Goal: Task Accomplishment & Management: Use online tool/utility

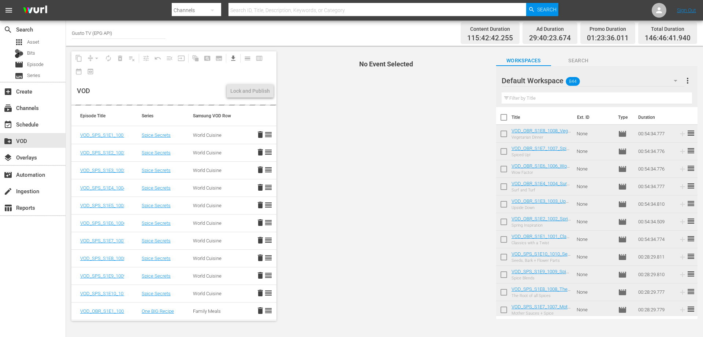
scroll to position [146, 0]
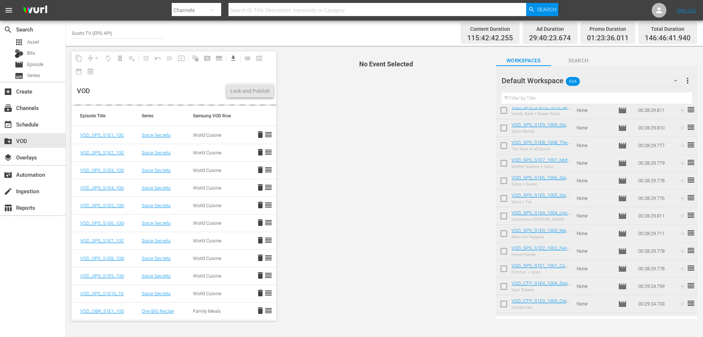
click at [154, 91] on div "VOD" at bounding box center [150, 90] width 147 height 27
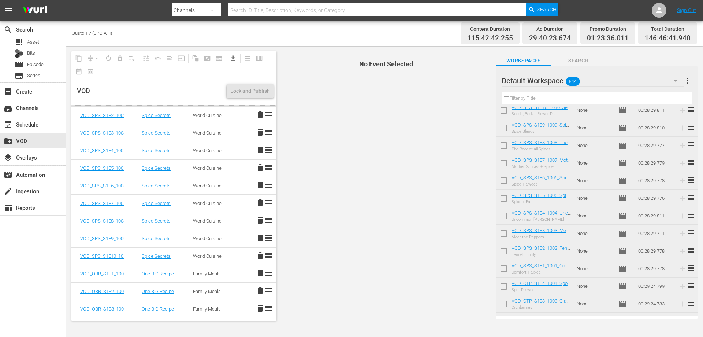
scroll to position [0, 0]
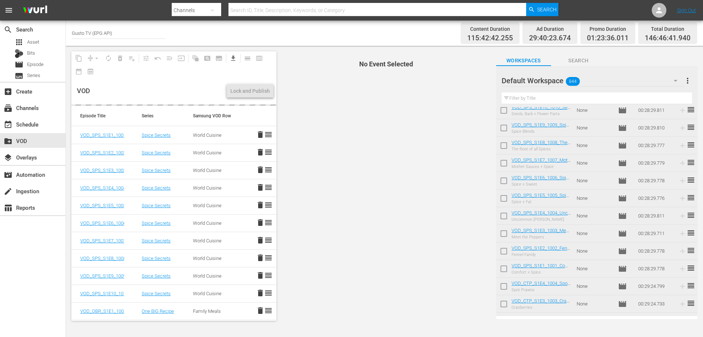
click at [152, 93] on div "VOD" at bounding box center [150, 90] width 147 height 27
click at [171, 81] on div "VOD" at bounding box center [150, 90] width 147 height 27
click at [195, 100] on div "VOD" at bounding box center [150, 90] width 147 height 27
click at [139, 96] on div "VOD" at bounding box center [150, 90] width 147 height 27
click at [142, 85] on div "VOD" at bounding box center [150, 90] width 147 height 27
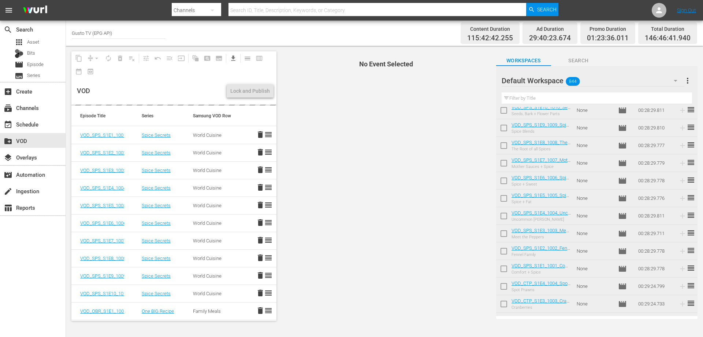
click at [159, 85] on div "VOD" at bounding box center [150, 90] width 147 height 27
click at [153, 104] on div "VOD" at bounding box center [150, 90] width 147 height 27
click at [182, 88] on div "VOD" at bounding box center [150, 90] width 147 height 27
click at [163, 85] on div "VOD" at bounding box center [150, 90] width 147 height 27
click at [165, 89] on div "VOD" at bounding box center [150, 90] width 147 height 27
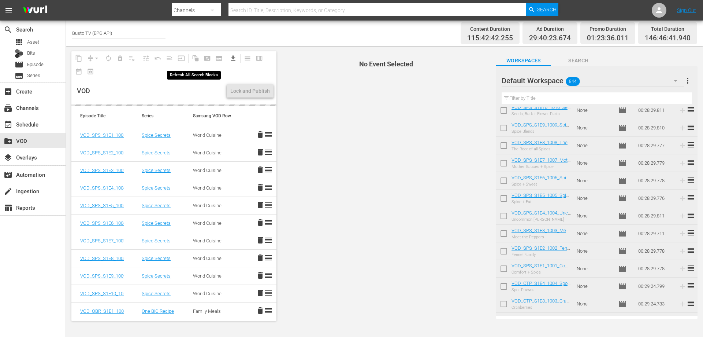
click at [175, 77] on div "VOD" at bounding box center [150, 90] width 147 height 27
click at [219, 104] on div "VOD" at bounding box center [150, 90] width 147 height 27
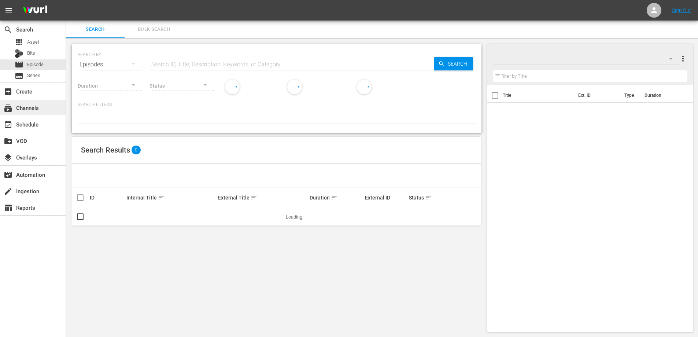
click at [29, 110] on div "subscriptions Channels" at bounding box center [20, 106] width 41 height 7
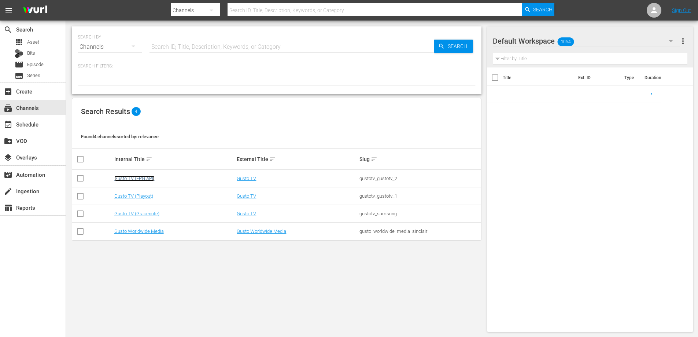
click at [140, 177] on link "Gusto TV (EPG API)" at bounding box center [134, 177] width 40 height 5
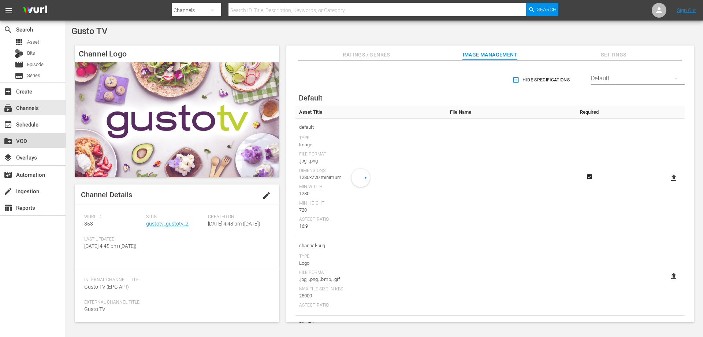
click at [34, 135] on div "create_new_folder VOD" at bounding box center [33, 140] width 66 height 15
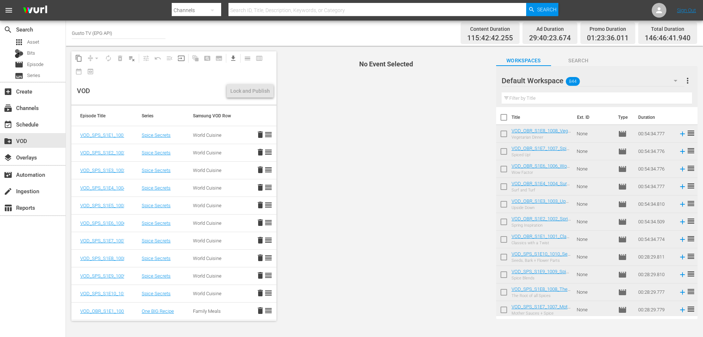
click at [370, 97] on span "No Event Selected" at bounding box center [384, 186] width 212 height 280
click at [198, 78] on div "VOD" at bounding box center [150, 90] width 147 height 27
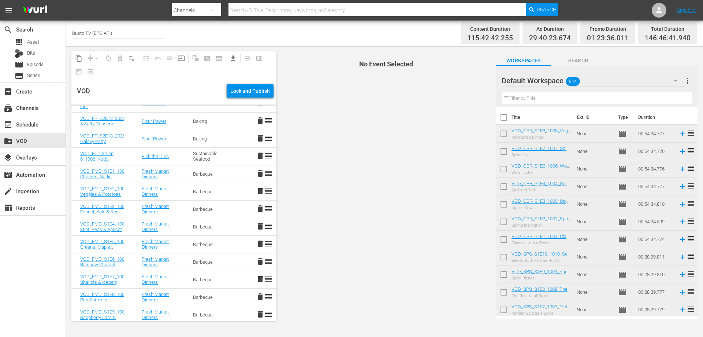
scroll to position [3128, 0]
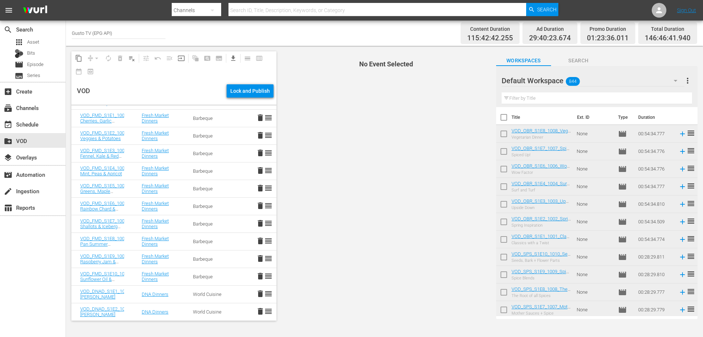
click at [256, 276] on span "delete" at bounding box center [260, 275] width 9 height 9
click at [256, 257] on span "delete" at bounding box center [260, 258] width 9 height 9
click at [256, 238] on span "delete" at bounding box center [260, 240] width 9 height 9
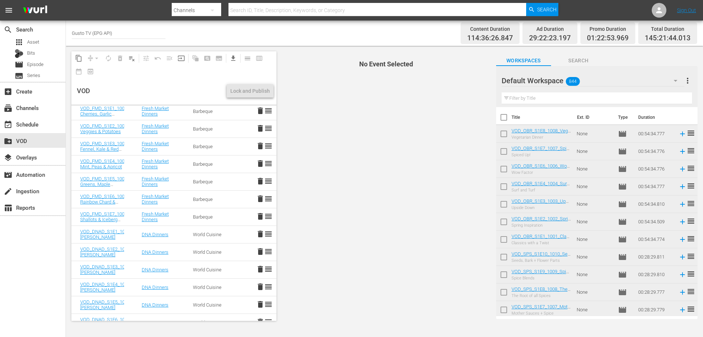
scroll to position [3092, 0]
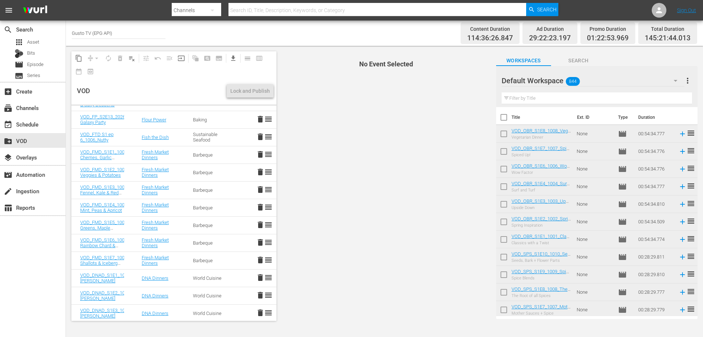
click at [256, 258] on span "delete" at bounding box center [260, 259] width 9 height 9
click at [256, 243] on span "delete" at bounding box center [260, 242] width 9 height 9
drag, startPoint x: 251, startPoint y: 223, endPoint x: 210, endPoint y: 224, distance: 40.7
click at [256, 223] on span "delete" at bounding box center [260, 224] width 9 height 9
click at [256, 205] on span "delete" at bounding box center [260, 207] width 9 height 9
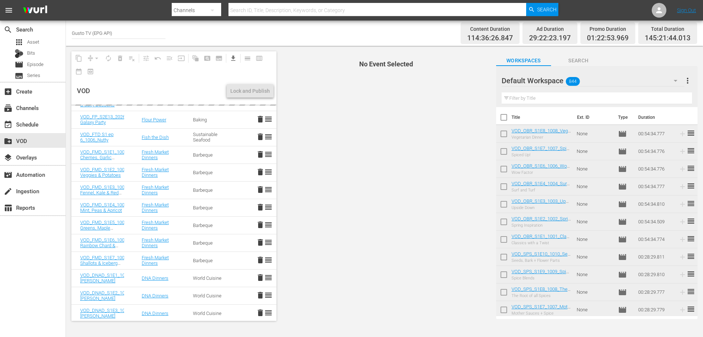
click at [256, 187] on span "delete" at bounding box center [260, 189] width 9 height 9
click at [256, 170] on span "delete" at bounding box center [260, 171] width 9 height 9
click at [256, 153] on span "delete" at bounding box center [260, 154] width 9 height 9
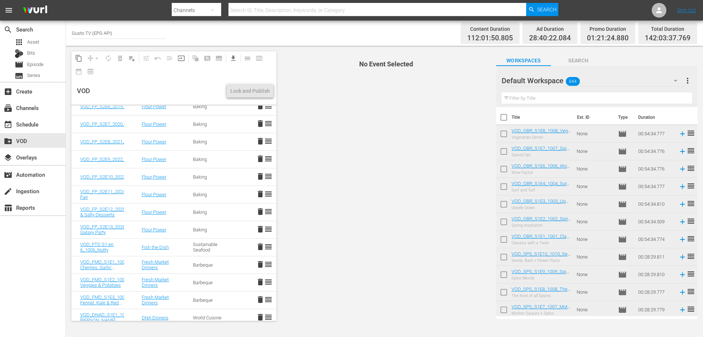
scroll to position [3018, 0]
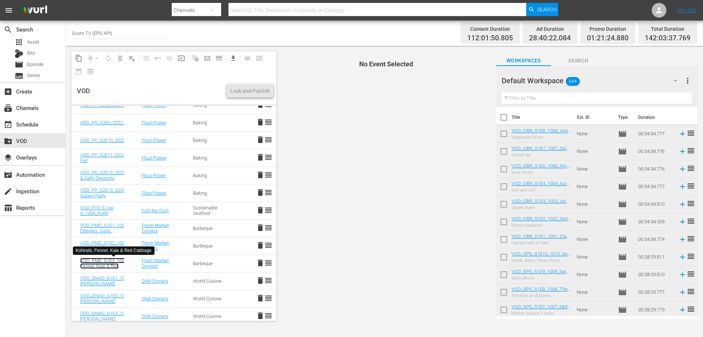
click at [108, 259] on link "VOD_FMD_S1E3_1003_Kohlrabi, Fennel, Kale & Red Cabbage" at bounding box center [113, 265] width 67 height 16
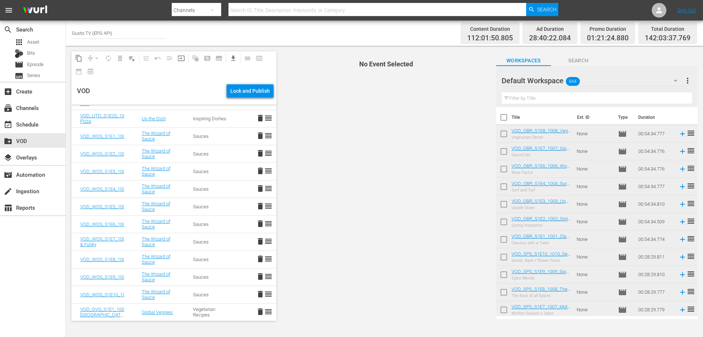
scroll to position [4564, 0]
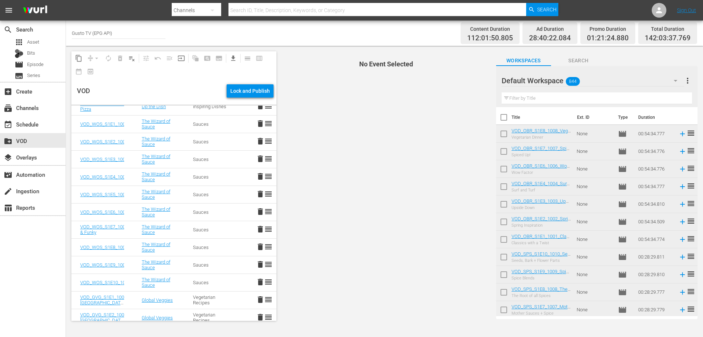
click at [256, 282] on span "delete" at bounding box center [260, 281] width 9 height 9
click at [256, 264] on span "delete" at bounding box center [260, 264] width 9 height 9
click at [256, 245] on span "delete" at bounding box center [260, 246] width 9 height 9
click at [256, 228] on span "delete" at bounding box center [260, 228] width 9 height 9
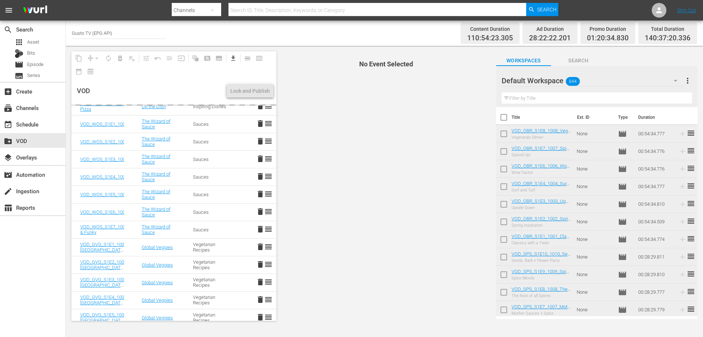
click at [256, 209] on span "delete" at bounding box center [260, 211] width 9 height 9
click at [256, 192] on span "delete" at bounding box center [260, 193] width 9 height 9
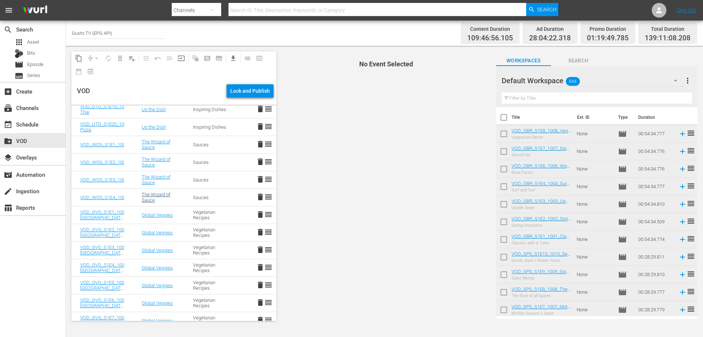
scroll to position [4527, 0]
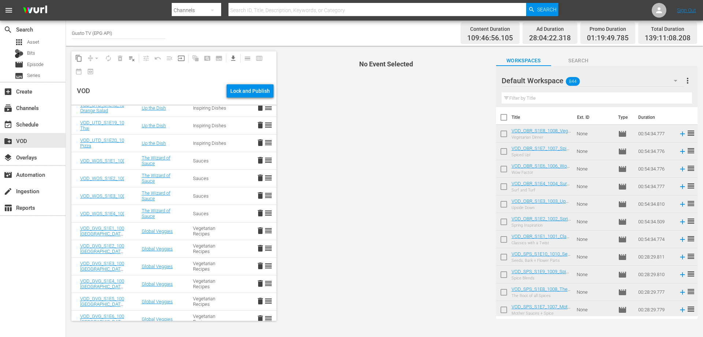
drag, startPoint x: 249, startPoint y: 213, endPoint x: 249, endPoint y: 198, distance: 15.0
click at [256, 213] on span "delete" at bounding box center [260, 212] width 9 height 9
click at [256, 194] on span "delete" at bounding box center [260, 195] width 9 height 9
click at [256, 176] on span "delete" at bounding box center [260, 177] width 9 height 9
click at [256, 159] on span "delete" at bounding box center [260, 160] width 9 height 9
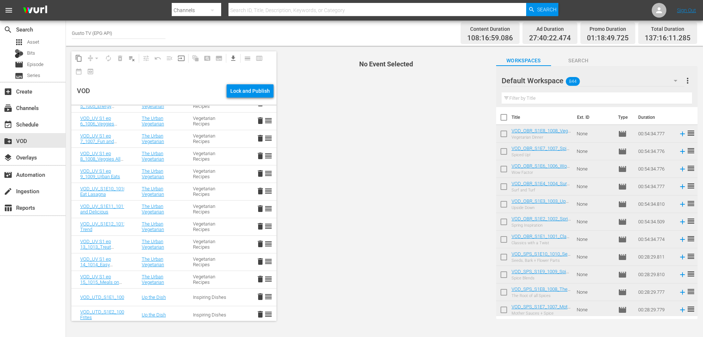
scroll to position [4051, 0]
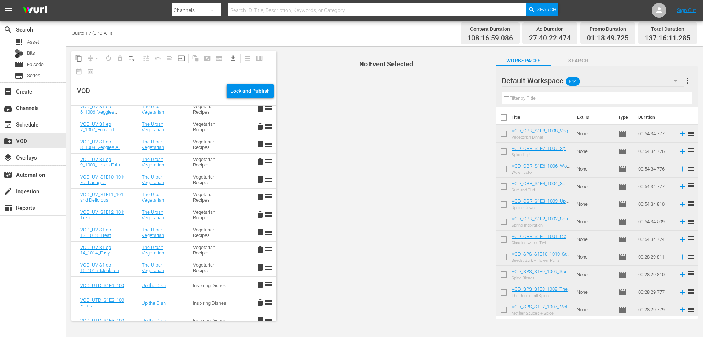
click at [256, 266] on span "delete" at bounding box center [260, 267] width 9 height 9
click at [256, 247] on span "delete" at bounding box center [260, 249] width 9 height 9
click at [256, 230] on span "delete" at bounding box center [260, 231] width 9 height 9
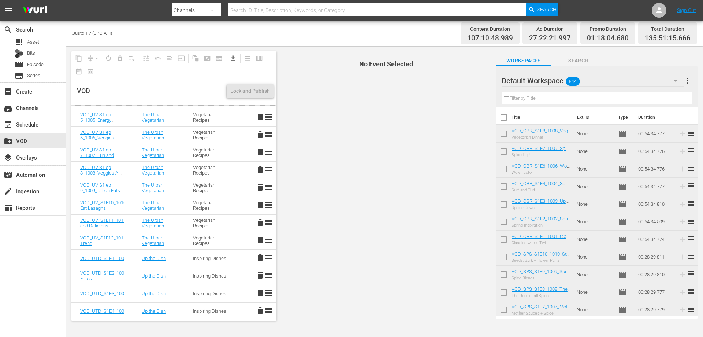
scroll to position [4015, 0]
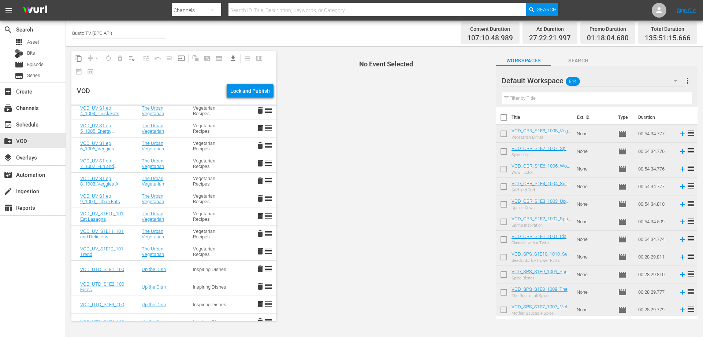
click at [256, 251] on span "delete" at bounding box center [260, 250] width 9 height 9
click at [256, 233] on span "delete" at bounding box center [260, 233] width 9 height 9
click at [256, 214] on span "delete" at bounding box center [260, 215] width 9 height 9
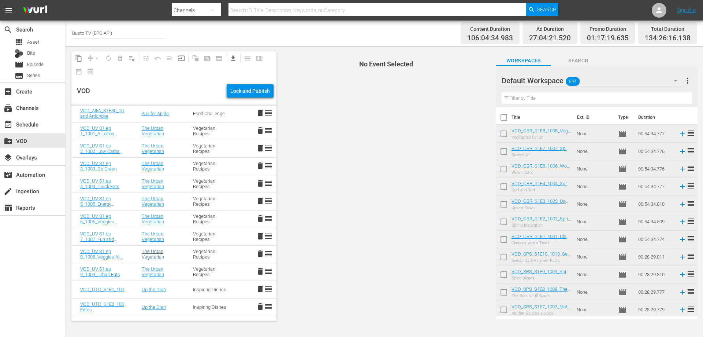
scroll to position [3941, 0]
click at [256, 270] on span "delete" at bounding box center [260, 271] width 9 height 9
click at [256, 253] on span "delete" at bounding box center [260, 253] width 9 height 9
click at [256, 235] on span "delete" at bounding box center [260, 236] width 9 height 9
click at [256, 218] on span "delete" at bounding box center [260, 218] width 9 height 9
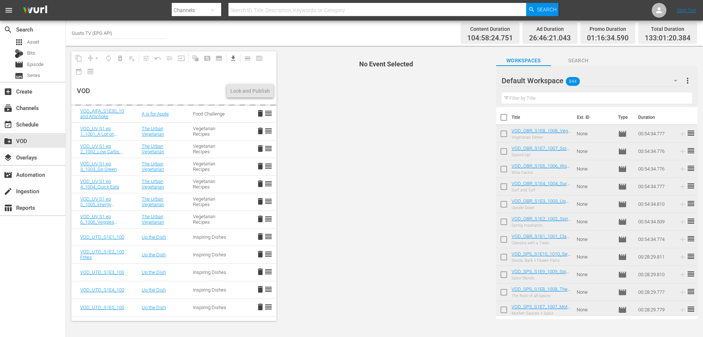
click at [256, 200] on span "delete" at bounding box center [260, 201] width 9 height 9
click at [256, 182] on span "delete" at bounding box center [260, 183] width 9 height 9
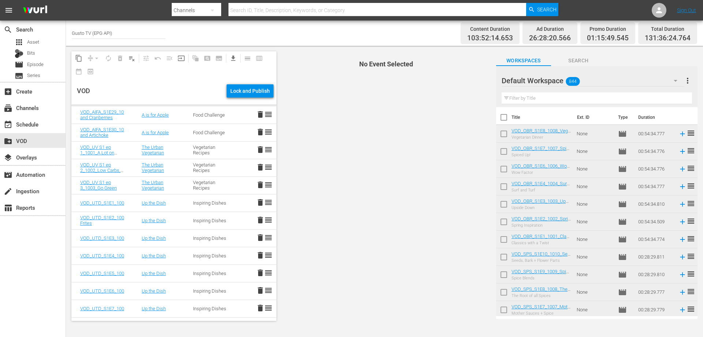
scroll to position [3905, 0]
drag, startPoint x: 249, startPoint y: 203, endPoint x: 249, endPoint y: 184, distance: 18.3
click at [256, 203] on span "delete" at bounding box center [260, 202] width 9 height 9
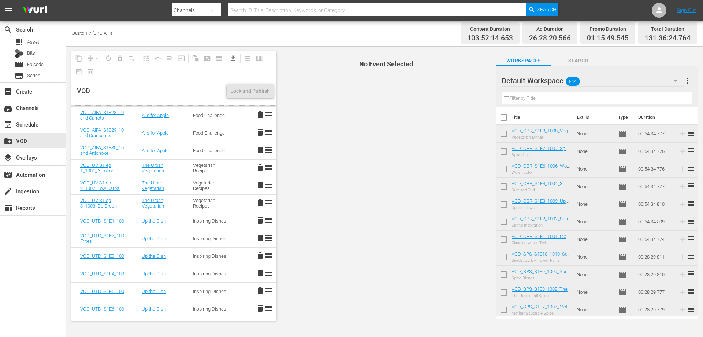
click at [256, 183] on span "delete" at bounding box center [260, 185] width 9 height 9
click at [256, 166] on span "delete" at bounding box center [260, 167] width 9 height 9
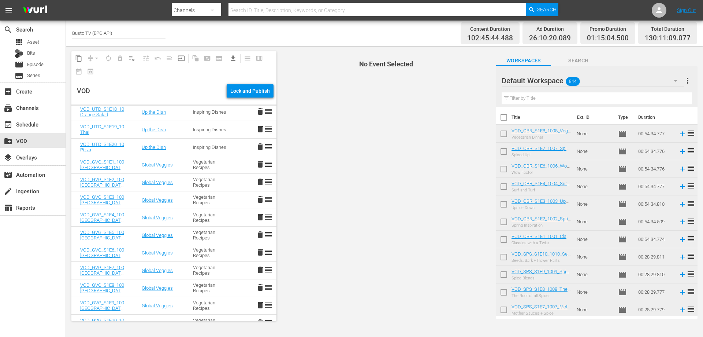
scroll to position [4271, 0]
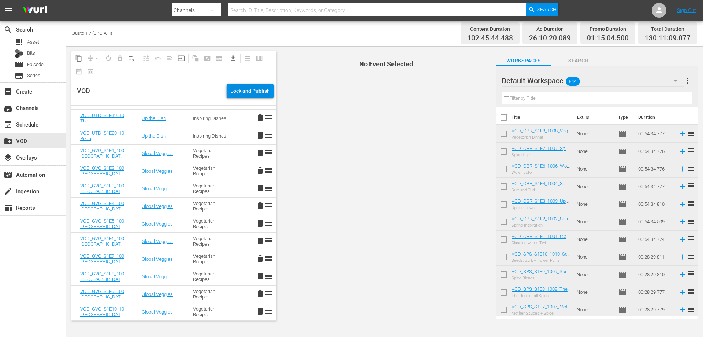
click at [241, 86] on div "Lock and Publish" at bounding box center [250, 90] width 40 height 13
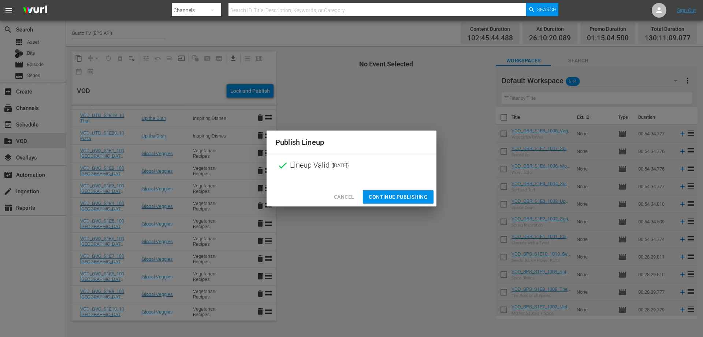
drag, startPoint x: 383, startPoint y: 193, endPoint x: 422, endPoint y: 204, distance: 40.1
click at [383, 193] on span "Continue Publishing" at bounding box center [398, 196] width 59 height 9
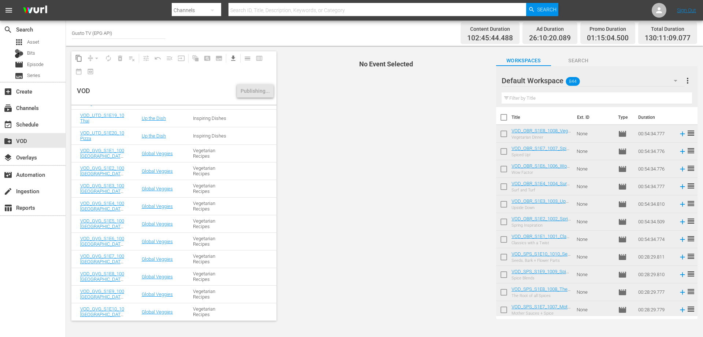
click at [208, 86] on div "VOD" at bounding box center [155, 90] width 157 height 27
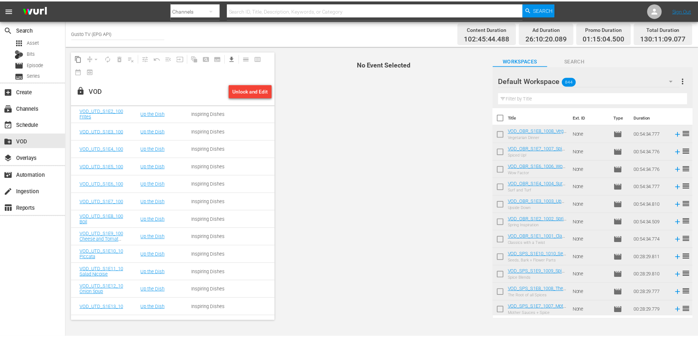
scroll to position [3868, 0]
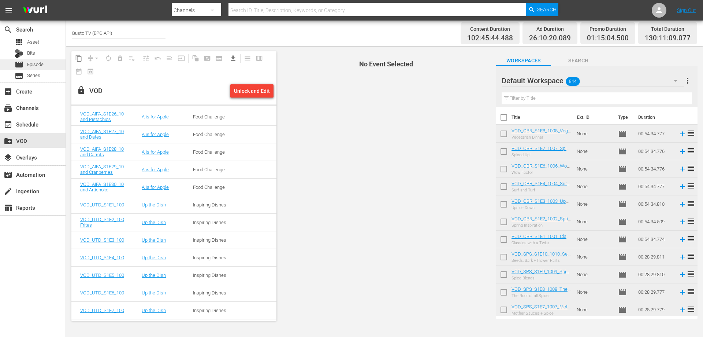
click at [28, 64] on span "Episode" at bounding box center [35, 64] width 16 height 7
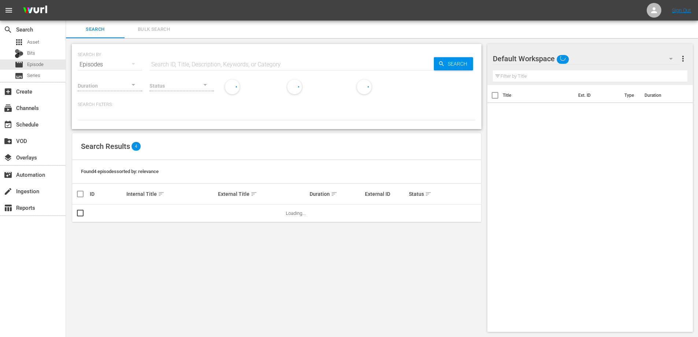
click at [166, 66] on input "text" at bounding box center [291, 65] width 284 height 18
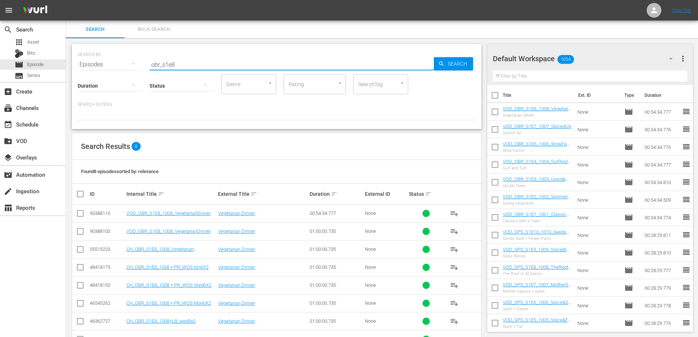
click at [152, 64] on input "obr_s1e8" at bounding box center [291, 65] width 284 height 18
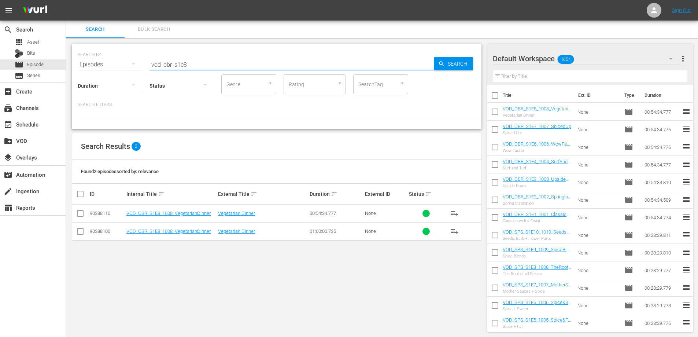
click at [194, 62] on input "vod_obr_s1e8" at bounding box center [291, 65] width 284 height 18
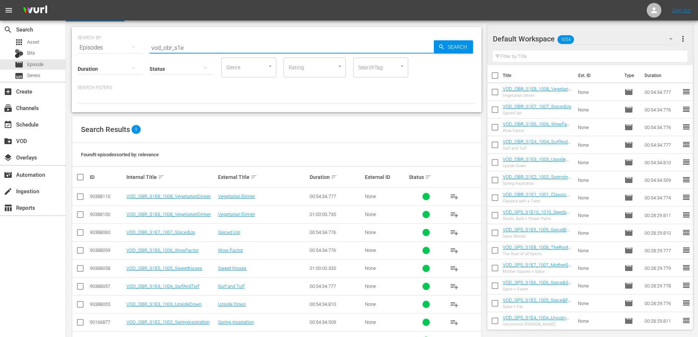
scroll to position [43, 0]
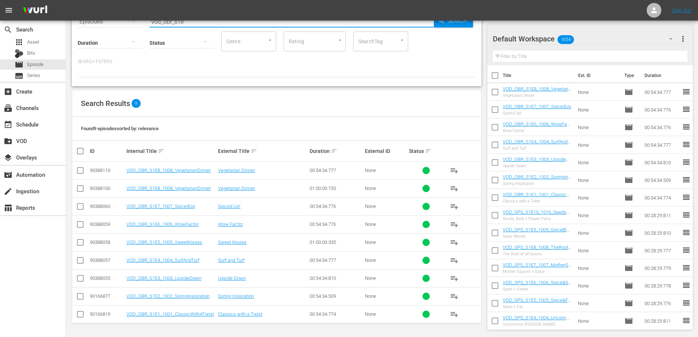
type input "vod_obr_s1e"
drag, startPoint x: 111, startPoint y: 312, endPoint x: 90, endPoint y: 311, distance: 20.5
click at [90, 311] on div "90166819" at bounding box center [107, 313] width 34 height 5
copy div "90166819"
click at [89, 292] on tr "90166877 VOD_OBR_S1E2_1002_SpringInspiration Spring Inspiration 00:54:34.509 No…" at bounding box center [276, 296] width 409 height 18
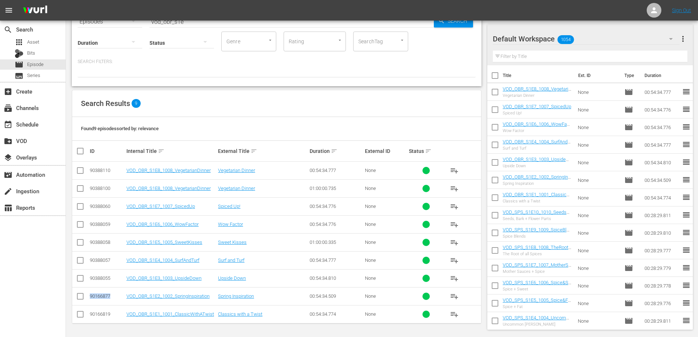
drag, startPoint x: 113, startPoint y: 293, endPoint x: 90, endPoint y: 295, distance: 23.1
click at [90, 295] on div "90166877" at bounding box center [107, 295] width 34 height 5
copy div "90166877"
click at [68, 269] on div "SEARCH BY Search By Episodes Search ID, Title, Description, Keywords, or Catego…" at bounding box center [276, 165] width 421 height 341
drag, startPoint x: 111, startPoint y: 278, endPoint x: 89, endPoint y: 278, distance: 21.6
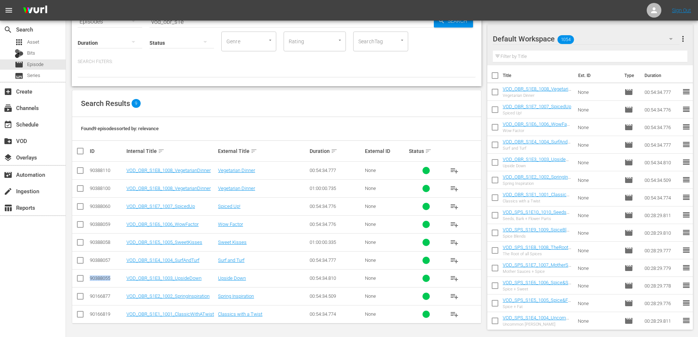
click at [89, 278] on td "90388055" at bounding box center [107, 278] width 37 height 18
copy div "90388055"
click at [112, 265] on td "90388057" at bounding box center [107, 260] width 37 height 18
drag, startPoint x: 112, startPoint y: 258, endPoint x: 89, endPoint y: 260, distance: 23.2
click at [90, 259] on div "90388057" at bounding box center [107, 259] width 34 height 5
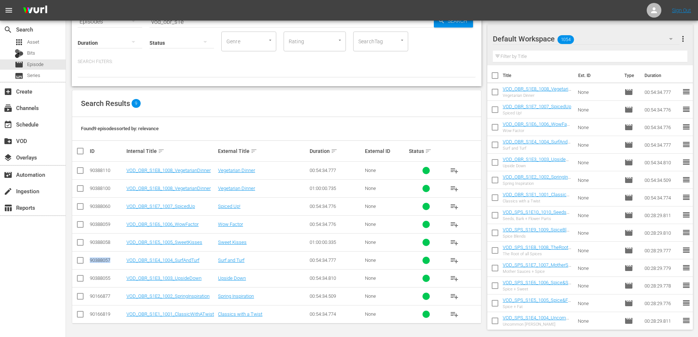
copy div "90388057"
click at [114, 260] on div "90388057" at bounding box center [107, 259] width 34 height 5
drag, startPoint x: 105, startPoint y: 259, endPoint x: 86, endPoint y: 261, distance: 18.7
click at [86, 261] on tr "90388057 VOD_OBR_S1E4_1004_SurfAndTurf Surf and Turf 00:54:34.777 None playlist…" at bounding box center [276, 260] width 409 height 18
copy div "90388057"
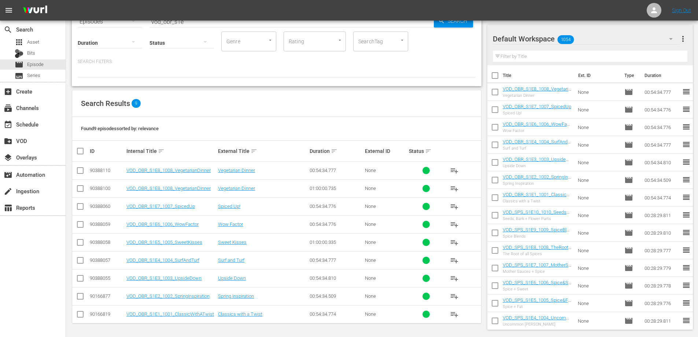
click at [111, 240] on div "90388058" at bounding box center [107, 241] width 34 height 5
drag, startPoint x: 111, startPoint y: 240, endPoint x: 90, endPoint y: 245, distance: 21.4
click at [88, 242] on tr "90388058 VOD_OBR_S1E5_1005_SweetKisses Sweet Kisses 01:00:00.335 None playlist_…" at bounding box center [276, 242] width 409 height 18
copy div "90388058"
click at [104, 225] on div "90388059" at bounding box center [107, 223] width 34 height 5
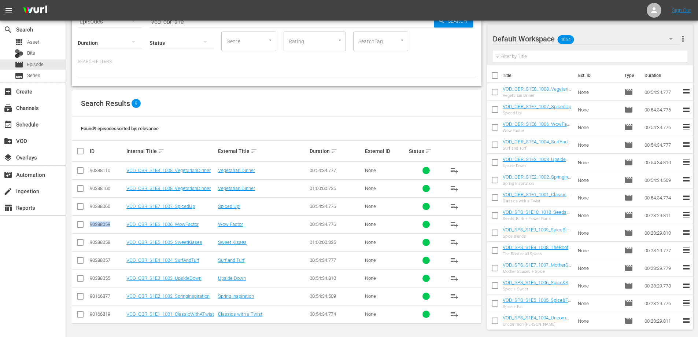
drag, startPoint x: 109, startPoint y: 223, endPoint x: 88, endPoint y: 224, distance: 20.9
click at [89, 223] on td "90388059" at bounding box center [107, 224] width 37 height 18
copy div "90388059"
click at [107, 204] on div "90388060" at bounding box center [107, 205] width 34 height 5
drag, startPoint x: 112, startPoint y: 204, endPoint x: 86, endPoint y: 205, distance: 25.6
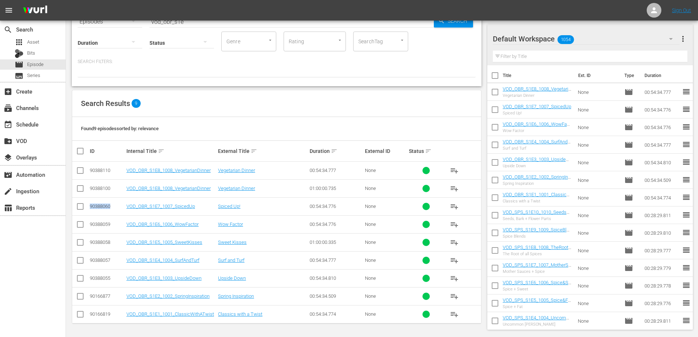
click at [87, 205] on tr "90388060 VOD_OBR_S1E7_1007_SpicedUp Spiced Up! 00:54:34.776 None playlist_add" at bounding box center [276, 206] width 409 height 18
copy div "90388060"
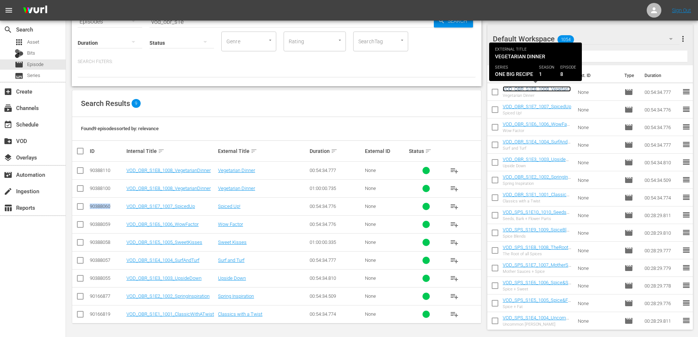
click at [534, 90] on link "VOD_OBR_S1E8_1008_VegetarianDinner" at bounding box center [536, 91] width 68 height 11
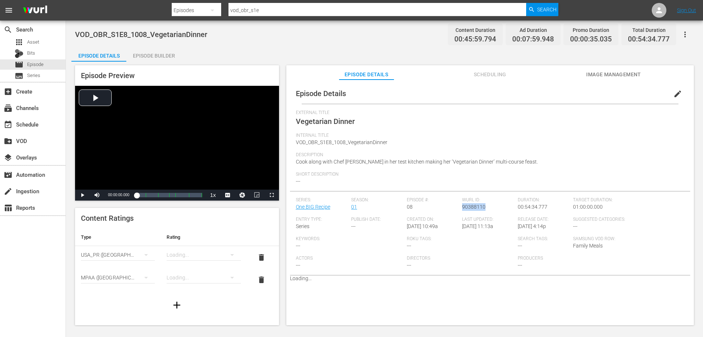
drag, startPoint x: 481, startPoint y: 207, endPoint x: 461, endPoint y: 208, distance: 20.2
click at [462, 208] on div "Wurl ID: 90388110" at bounding box center [490, 206] width 56 height 19
copy span "90388110"
click at [439, 171] on span "Short Description" at bounding box center [488, 174] width 385 height 6
click at [32, 65] on span "Episode" at bounding box center [35, 64] width 16 height 7
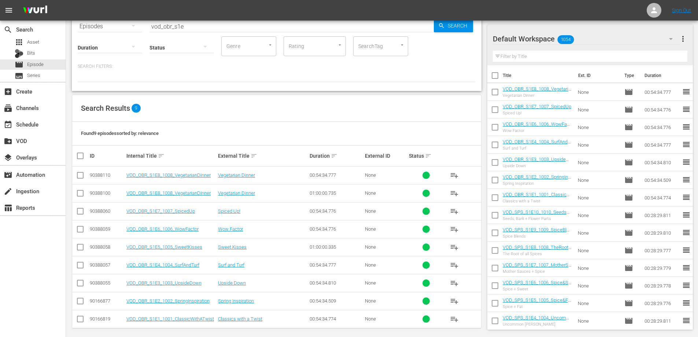
scroll to position [43, 0]
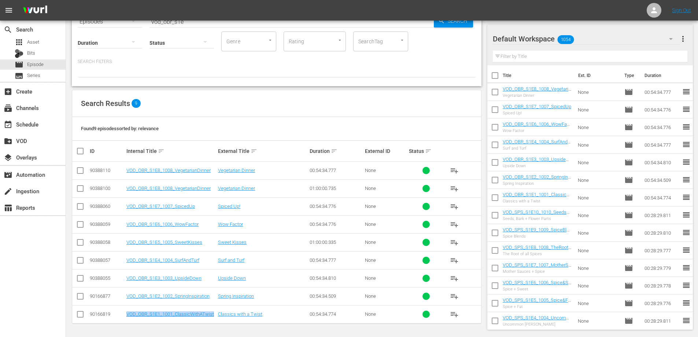
drag, startPoint x: 214, startPoint y: 312, endPoint x: 122, endPoint y: 315, distance: 91.6
click at [122, 315] on tr "90166819 VOD_OBR_S1E1_1001_ClassicWithATwist Classics with a Twist 00:54:34.774…" at bounding box center [276, 314] width 409 height 18
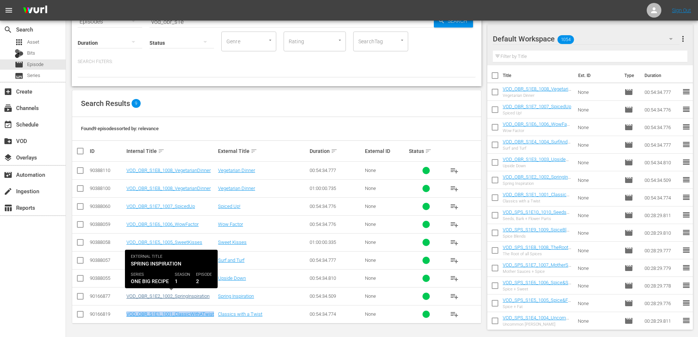
copy tr "VOD_OBR_S1E1_1001_ClassicWithATwist"
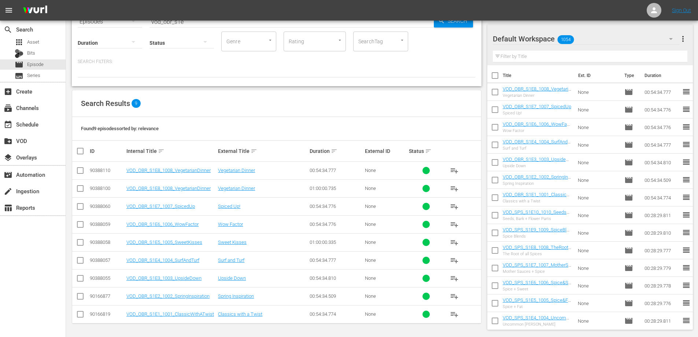
click at [112, 298] on div "90166877" at bounding box center [107, 295] width 34 height 5
drag, startPoint x: 214, startPoint y: 294, endPoint x: 126, endPoint y: 296, distance: 87.5
click at [126, 296] on td "VOD_OBR_S1E2_1002_SpringInspiration" at bounding box center [171, 296] width 92 height 18
drag, startPoint x: 205, startPoint y: 276, endPoint x: 123, endPoint y: 278, distance: 82.1
click at [123, 278] on tr "90388055 VOD_OBR_S1E3_1003_UpsideDown Upside Down 00:54:34.810 None playlist_add" at bounding box center [276, 278] width 409 height 18
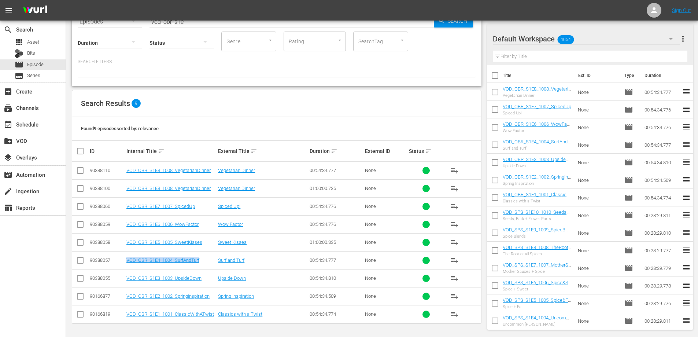
drag, startPoint x: 201, startPoint y: 258, endPoint x: 111, endPoint y: 260, distance: 90.5
click at [112, 259] on tr "90388057 VOD_OBR_S1E4_1004_SurfAndTurf Surf and Turf 00:54:34.777 None playlist…" at bounding box center [276, 260] width 409 height 18
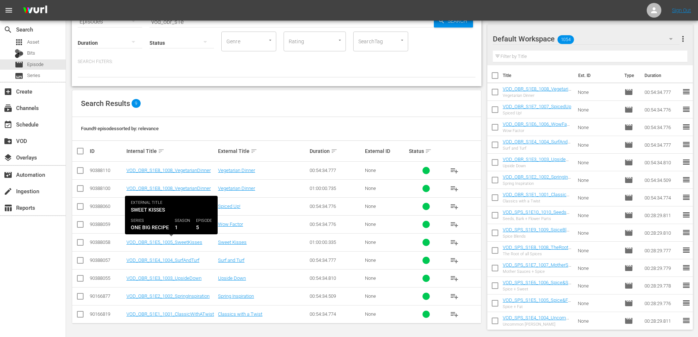
click at [205, 242] on div "VOD_OBR_S1E5_1005_SweetKisses" at bounding box center [170, 241] width 89 height 5
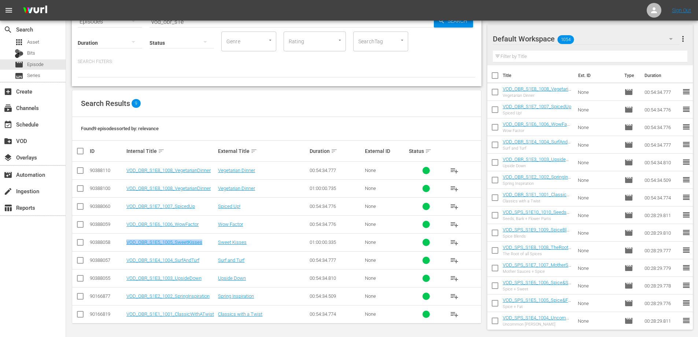
drag, startPoint x: 208, startPoint y: 242, endPoint x: 125, endPoint y: 245, distance: 83.9
click at [125, 245] on tr "90388058 VOD_OBR_S1E5_1005_SweetKisses Sweet Kisses 01:00:00.335 None playlist_…" at bounding box center [276, 242] width 409 height 18
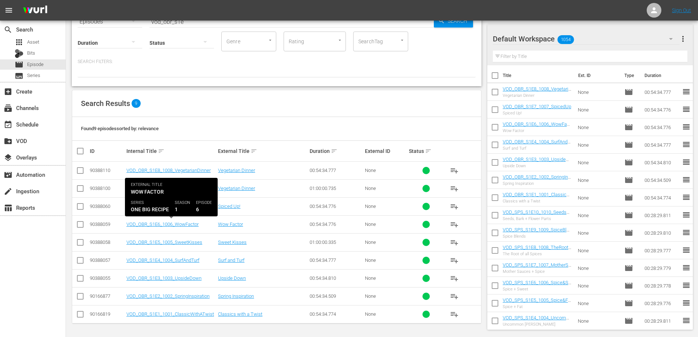
click at [203, 223] on div "VOD_OBR_S1E6_1006_WowFactor" at bounding box center [170, 223] width 89 height 5
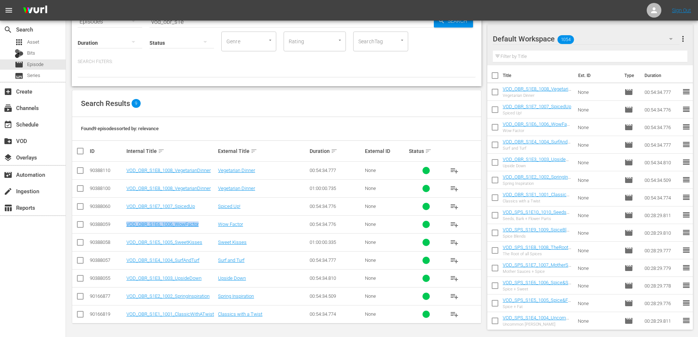
drag, startPoint x: 205, startPoint y: 223, endPoint x: 109, endPoint y: 227, distance: 95.7
click at [110, 227] on tr "90388059 VOD_OBR_S1E6_1006_WowFactor Wow Factor 00:54:34.776 None playlist_add" at bounding box center [276, 224] width 409 height 18
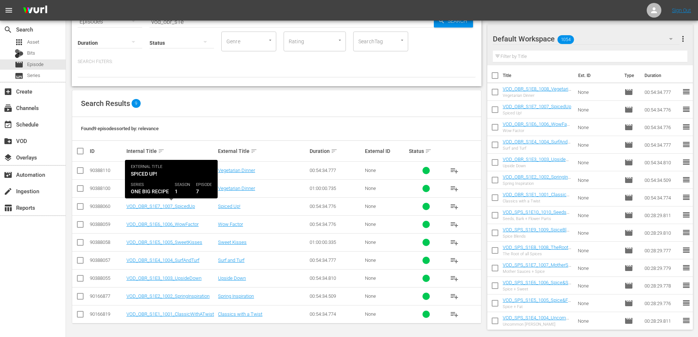
click at [197, 204] on div "VOD_OBR_S1E7_1007_SpicedUp" at bounding box center [170, 205] width 89 height 5
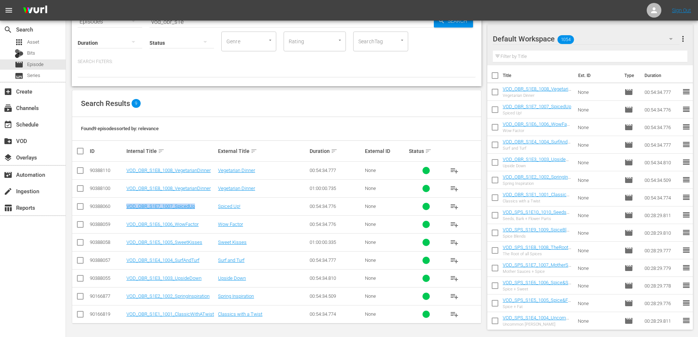
drag, startPoint x: 208, startPoint y: 204, endPoint x: 120, endPoint y: 207, distance: 88.3
click at [120, 207] on tr "90388060 VOD_OBR_S1E7_1007_SpicedUp Spiced Up! 00:54:34.776 None playlist_add" at bounding box center [276, 206] width 409 height 18
click at [208, 185] on td "VOD_OBR_S1E8_1008_VegetarianDinner" at bounding box center [171, 188] width 92 height 18
drag, startPoint x: 213, startPoint y: 186, endPoint x: 116, endPoint y: 189, distance: 97.4
click at [116, 189] on tr "90388100 VOD_OBR_S1E8_1008_VegetarianDinner Vegetarian Dinner 01:00:00.735 None…" at bounding box center [276, 188] width 409 height 18
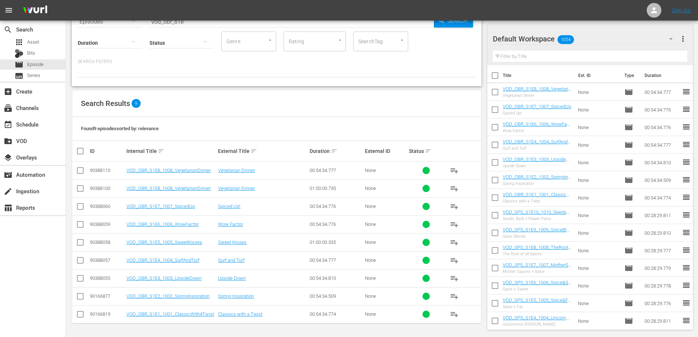
drag, startPoint x: 194, startPoint y: 112, endPoint x: 182, endPoint y: 107, distance: 12.5
click at [193, 111] on div "Search Results 9" at bounding box center [276, 103] width 409 height 27
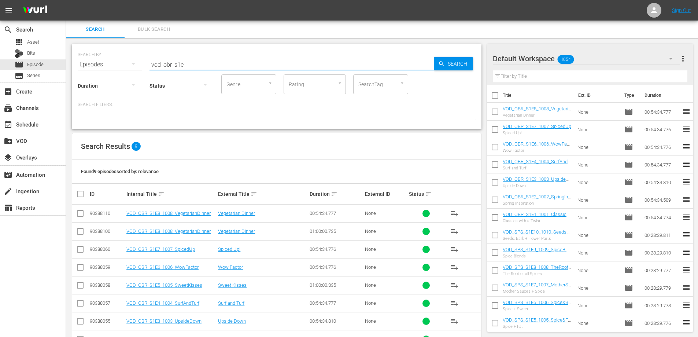
drag, startPoint x: 182, startPoint y: 64, endPoint x: 68, endPoint y: 69, distance: 114.3
click at [68, 69] on div "SEARCH BY Search By Episodes Search ID, Title, Description, Keywords, or Catego…" at bounding box center [276, 208] width 421 height 341
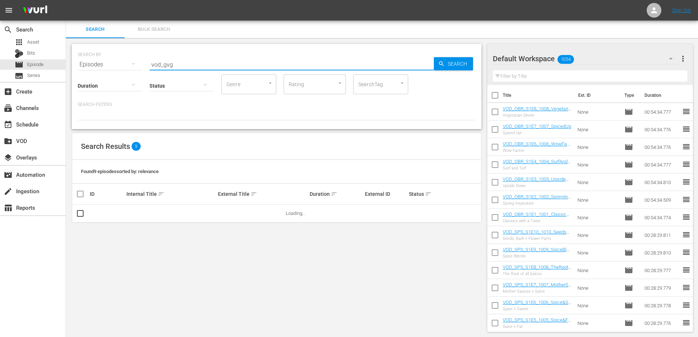
click at [178, 66] on input "vod_gvg" at bounding box center [291, 65] width 284 height 18
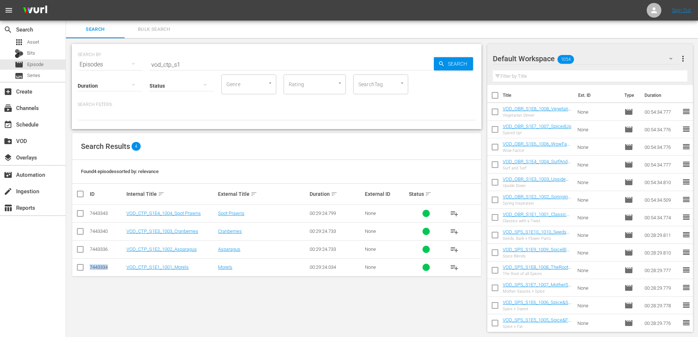
drag, startPoint x: 105, startPoint y: 267, endPoint x: 84, endPoint y: 268, distance: 20.9
click at [84, 268] on tr "7443334 VOD_CTP_S1E1_1001_Morels Morels 00:29:24.034 None playlist_add" at bounding box center [276, 267] width 409 height 18
drag, startPoint x: 112, startPoint y: 251, endPoint x: 87, endPoint y: 250, distance: 25.3
click at [87, 250] on tr "7443336 VOD_CTP_S1E2_1002_Asparagus Asparagus 00:29:24.733 None playlist_add" at bounding box center [276, 249] width 409 height 18
click at [114, 237] on td "7443340" at bounding box center [107, 231] width 37 height 18
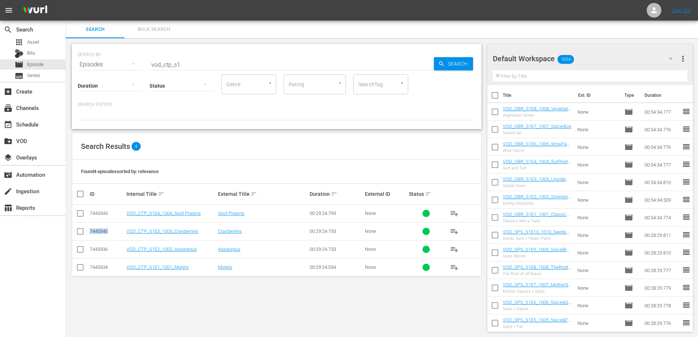
drag, startPoint x: 111, startPoint y: 232, endPoint x: 88, endPoint y: 234, distance: 22.4
click at [88, 234] on tr "7443340 VOD_CTP_S1E3_1003_Cranberries Cranberries 00:29:24.733 None playlist_add" at bounding box center [276, 231] width 409 height 18
click at [101, 211] on div "7443343" at bounding box center [107, 212] width 34 height 5
drag, startPoint x: 111, startPoint y: 211, endPoint x: 87, endPoint y: 211, distance: 24.2
click at [87, 211] on tr "7443343 VOD_CTP_S1E4_1004_Spot Prawns Spot Prawns 00:29:24.799 None playlist_add" at bounding box center [276, 213] width 409 height 18
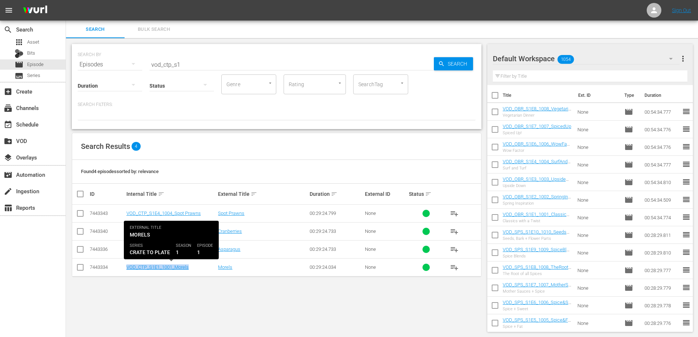
drag, startPoint x: 195, startPoint y: 266, endPoint x: 124, endPoint y: 269, distance: 70.8
click at [124, 269] on tr "7443334 VOD_CTP_S1E1_1001_Morels Morels 00:29:24.034 None playlist_add" at bounding box center [276, 267] width 409 height 18
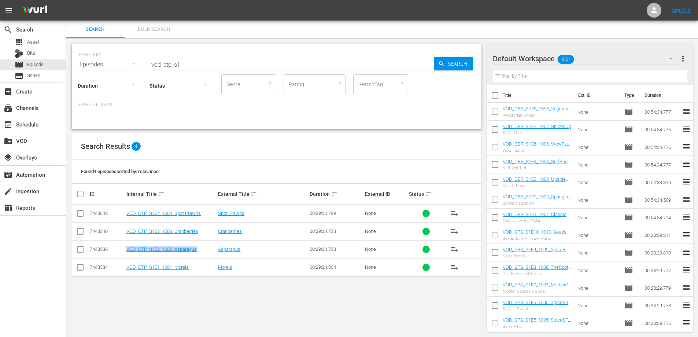
drag, startPoint x: 201, startPoint y: 246, endPoint x: 121, endPoint y: 246, distance: 80.2
click at [121, 246] on tr "7443336 VOD_CTP_S1E2_1002_Asparagus Asparagus 00:29:24.733 None playlist_add" at bounding box center [276, 249] width 409 height 18
click at [205, 226] on td "VOD_CTP_S1E3_1003_Cranberries" at bounding box center [171, 231] width 92 height 18
drag, startPoint x: 206, startPoint y: 229, endPoint x: 125, endPoint y: 234, distance: 81.4
click at [125, 234] on tr "7443340 VOD_CTP_S1E3_1003_Cranberries Cranberries 00:29:24.733 None playlist_add" at bounding box center [276, 231] width 409 height 18
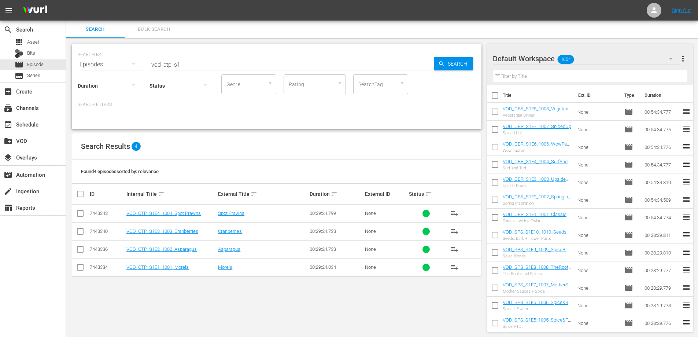
drag, startPoint x: 185, startPoint y: 198, endPoint x: 201, endPoint y: 202, distance: 15.8
click at [186, 198] on th "Internal Title sort" at bounding box center [171, 193] width 92 height 21
drag, startPoint x: 205, startPoint y: 212, endPoint x: 123, endPoint y: 220, distance: 82.1
click at [123, 220] on tr "7443343 VOD_CTP_S1E4_1004_Spot Prawns Spot Prawns 00:29:24.799 None playlist_add" at bounding box center [276, 213] width 409 height 18
drag, startPoint x: 193, startPoint y: 65, endPoint x: 164, endPoint y: 67, distance: 29.0
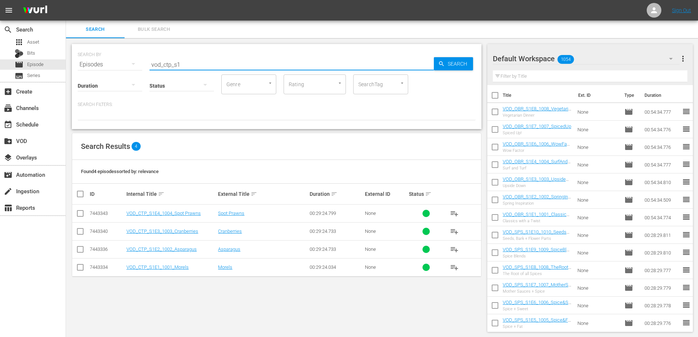
click at [164, 67] on input "vod_ctp_s1" at bounding box center [291, 65] width 284 height 18
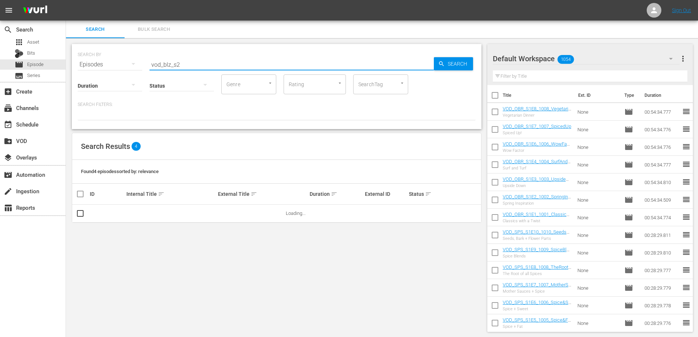
type input "vod_blz_s2"
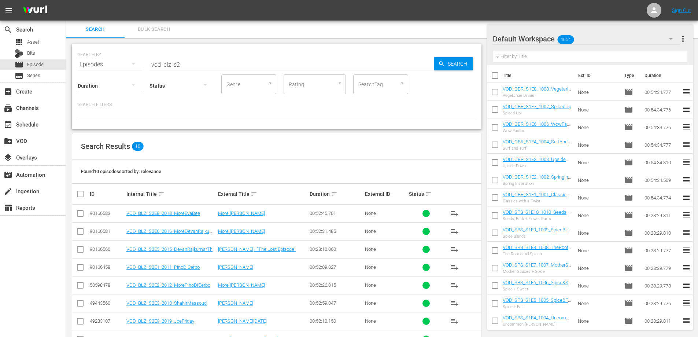
scroll to position [61, 0]
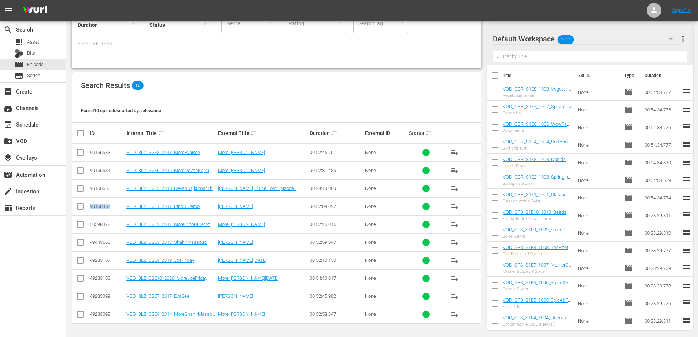
drag, startPoint x: 114, startPoint y: 207, endPoint x: 86, endPoint y: 208, distance: 27.5
click at [86, 208] on tr "90166458 VOD_BLZ_S2E1_2011_PinoDiCerbo Pino Di Cerbo 00:52:09.027 None playlist…" at bounding box center [276, 206] width 409 height 18
click at [115, 224] on div "50598478" at bounding box center [107, 223] width 34 height 5
drag, startPoint x: 115, startPoint y: 224, endPoint x: 88, endPoint y: 223, distance: 27.5
click at [88, 223] on tr "50598478 VOD_BLZ_S2E2_2012_MorePinoDiCerbo More Pino Di Cerbo 00:52:26.015 None…" at bounding box center [276, 224] width 409 height 18
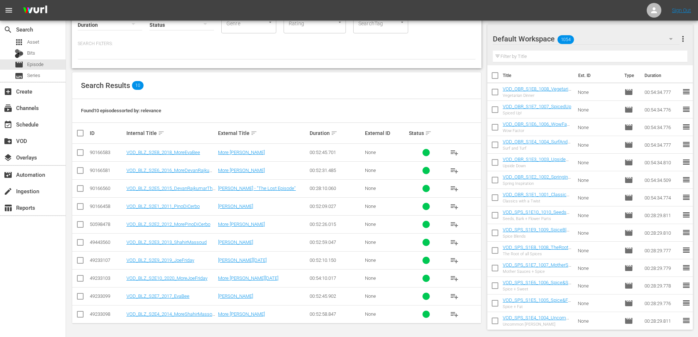
click at [108, 245] on td "49443560" at bounding box center [107, 242] width 37 height 18
drag, startPoint x: 117, startPoint y: 241, endPoint x: 85, endPoint y: 243, distance: 32.3
click at [85, 242] on tr "49443560 VOD_BLZ_S2E3_2013_ShahirMassoud Shahir Massoud 00:52:59.047 None playl…" at bounding box center [276, 242] width 409 height 18
click at [94, 261] on div "49233107" at bounding box center [107, 259] width 34 height 5
drag, startPoint x: 114, startPoint y: 312, endPoint x: 82, endPoint y: 312, distance: 31.5
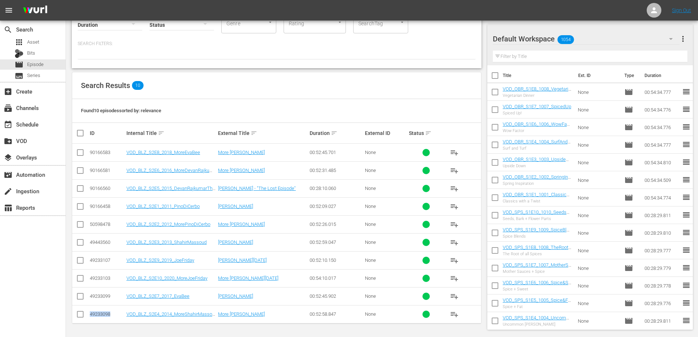
click at [82, 312] on tr "49233098 VOD_BLZ_S2E4_2014_MoreShahirMassoud More Shahir Massoud 00:52:58.847 N…" at bounding box center [276, 314] width 409 height 18
drag, startPoint x: 110, startPoint y: 187, endPoint x: 84, endPoint y: 190, distance: 25.4
click at [84, 190] on tr "90166560 VOD_BLZ_S2E5_2015_DevanRajkumarTheLostEpisode Devan Rajkumar - "The Lo…" at bounding box center [276, 188] width 409 height 18
click at [114, 169] on div "90166581" at bounding box center [107, 169] width 34 height 5
drag, startPoint x: 115, startPoint y: 169, endPoint x: 83, endPoint y: 171, distance: 32.3
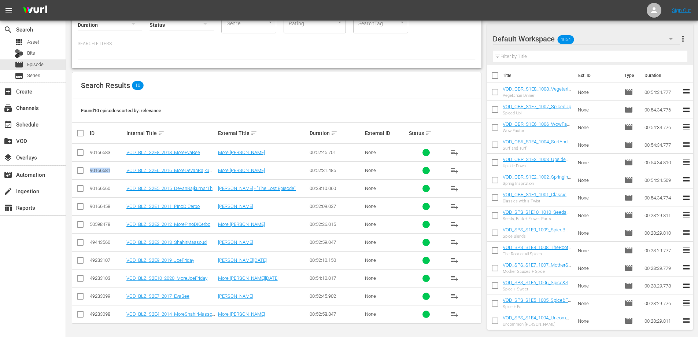
click at [83, 171] on tr "90166581 VOD_BLZ_S2E6_2016_MoreDevanRajkumar More Devan Rajkumar 00:52:31.485 N…" at bounding box center [276, 170] width 409 height 18
click at [111, 288] on td "49233099" at bounding box center [107, 296] width 37 height 18
drag, startPoint x: 112, startPoint y: 296, endPoint x: 86, endPoint y: 298, distance: 26.1
click at [86, 298] on tr "49233099 VOD_BLZ_S2E7_2017_EvaBee Eva Bee 00:52:45.902 None playlist_add" at bounding box center [276, 296] width 409 height 18
click at [120, 300] on td "49233099" at bounding box center [107, 296] width 37 height 18
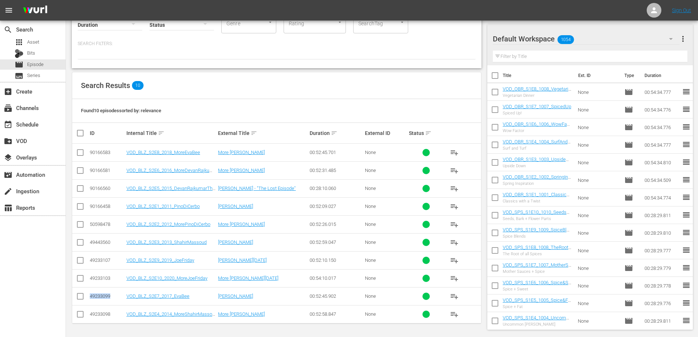
drag, startPoint x: 114, startPoint y: 296, endPoint x: 84, endPoint y: 297, distance: 30.8
click at [84, 297] on tr "49233099 VOD_BLZ_S2E7_2017_EvaBee Eva Bee 00:52:45.902 None playlist_add" at bounding box center [276, 296] width 409 height 18
click at [107, 296] on div "49233099" at bounding box center [107, 295] width 34 height 5
drag, startPoint x: 115, startPoint y: 294, endPoint x: 89, endPoint y: 296, distance: 25.3
click at [89, 296] on td "49233099" at bounding box center [107, 296] width 37 height 18
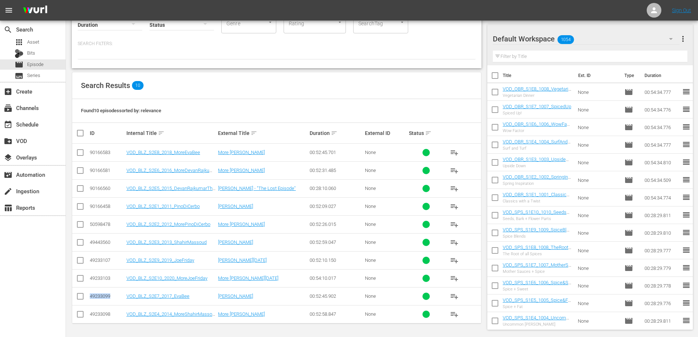
click at [108, 300] on td "49233099" at bounding box center [107, 296] width 37 height 18
drag, startPoint x: 113, startPoint y: 293, endPoint x: 90, endPoint y: 296, distance: 22.8
click at [90, 296] on div "49233099" at bounding box center [107, 295] width 34 height 5
click at [116, 160] on td "90166583" at bounding box center [107, 153] width 37 height 18
drag, startPoint x: 115, startPoint y: 152, endPoint x: 85, endPoint y: 152, distance: 30.0
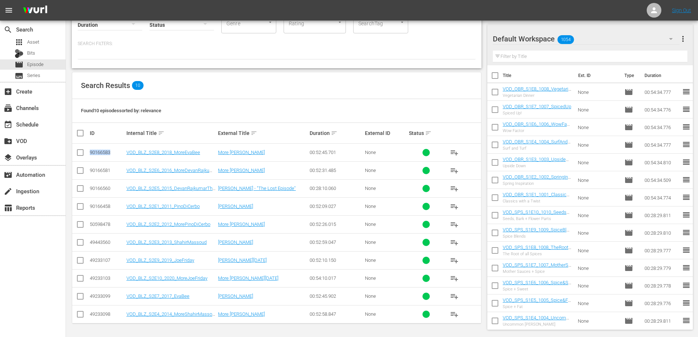
click at [85, 152] on tr "90166583 VOD_BLZ_S2E8_2018_MoreEvaBee More Eva Bee 00:52:45.701 None playlist_a…" at bounding box center [276, 153] width 409 height 18
drag, startPoint x: 113, startPoint y: 260, endPoint x: 90, endPoint y: 260, distance: 23.1
click at [90, 260] on div "49233107" at bounding box center [107, 259] width 34 height 5
click at [112, 278] on div "49233103" at bounding box center [107, 277] width 34 height 5
drag, startPoint x: 113, startPoint y: 278, endPoint x: 91, endPoint y: 279, distance: 22.3
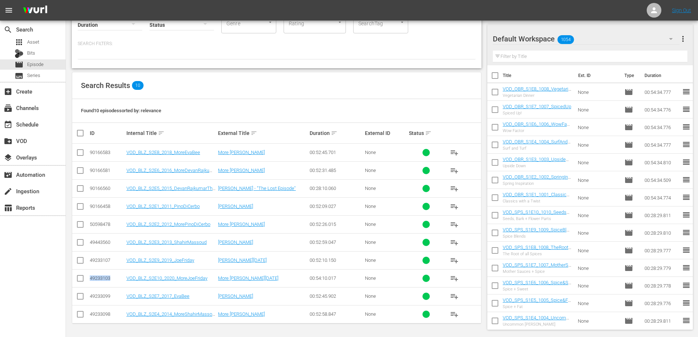
click at [91, 279] on div "49233103" at bounding box center [107, 277] width 34 height 5
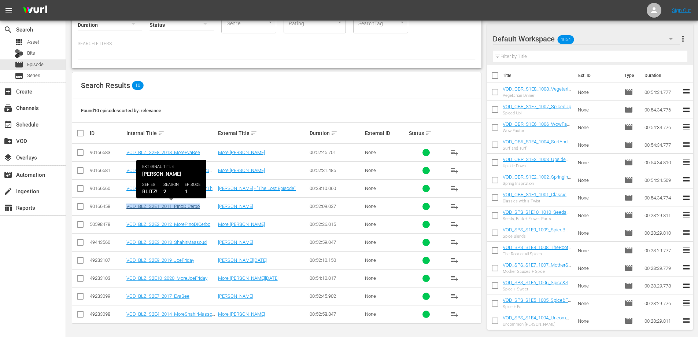
drag, startPoint x: 207, startPoint y: 205, endPoint x: 126, endPoint y: 205, distance: 80.9
click at [126, 205] on div "VOD_BLZ_S2E1_2011_PinoDiCerbo" at bounding box center [170, 205] width 89 height 5
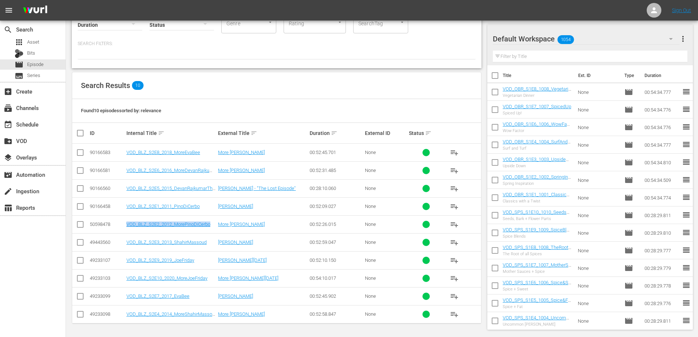
drag, startPoint x: 212, startPoint y: 221, endPoint x: 122, endPoint y: 224, distance: 90.9
click at [122, 224] on tr "50598478 VOD_BLZ_S2E2_2012_MorePinoDiCerbo More Pino Di Cerbo 00:52:26.015 None…" at bounding box center [276, 224] width 409 height 18
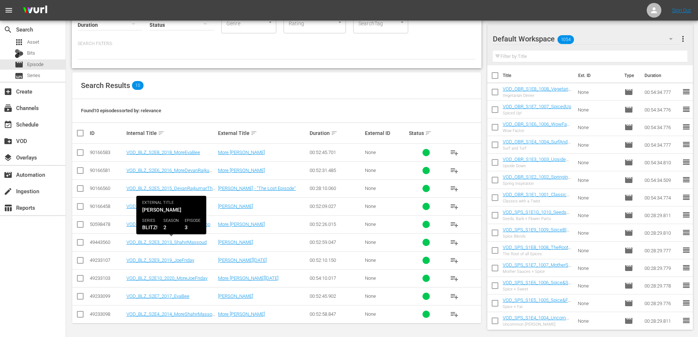
click at [211, 241] on div "VOD_BLZ_S2E3_2013_ShahirMassoud" at bounding box center [170, 241] width 89 height 5
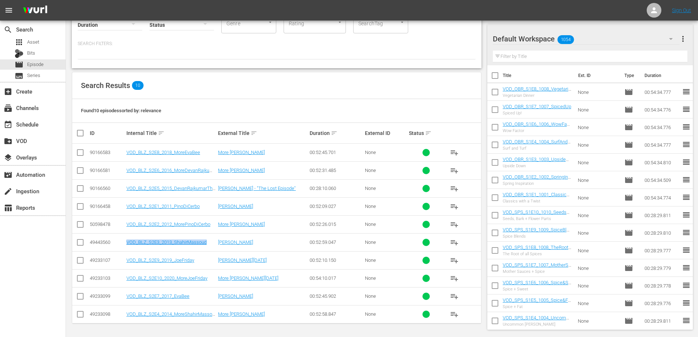
drag, startPoint x: 214, startPoint y: 241, endPoint x: 124, endPoint y: 244, distance: 90.2
click at [124, 244] on tr "49443560 VOD_BLZ_S2E3_2013_ShahirMassoud Shahir Massoud 00:52:59.047 None playl…" at bounding box center [276, 242] width 409 height 18
click at [204, 309] on td "VOD_BLZ_S2E4_2014_MoreShahirMassoud" at bounding box center [171, 314] width 92 height 18
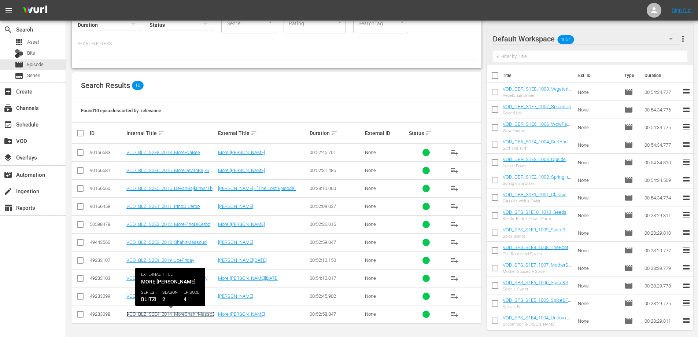
click at [209, 314] on link "VOD_BLZ_S2E4_2014_MoreShahirMassoud" at bounding box center [170, 316] width 88 height 11
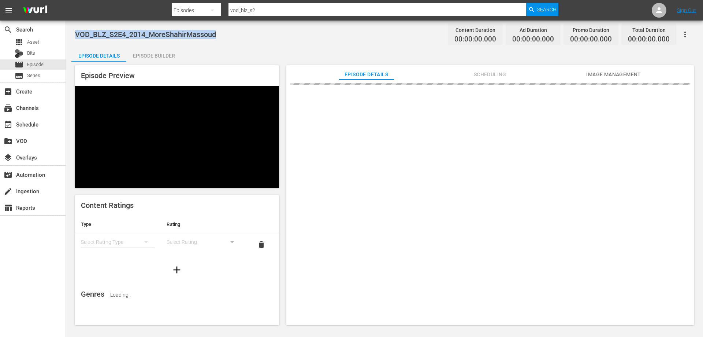
drag, startPoint x: 228, startPoint y: 37, endPoint x: 70, endPoint y: 38, distance: 157.8
click at [70, 38] on div "VOD_BLZ_S2E4_2014_MoreShahirMassoud Content Duration 00:00:00.000 Ad Duration 0…" at bounding box center [384, 173] width 637 height 305
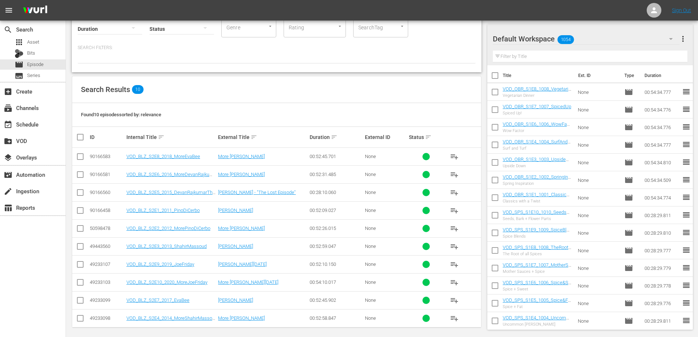
scroll to position [61, 0]
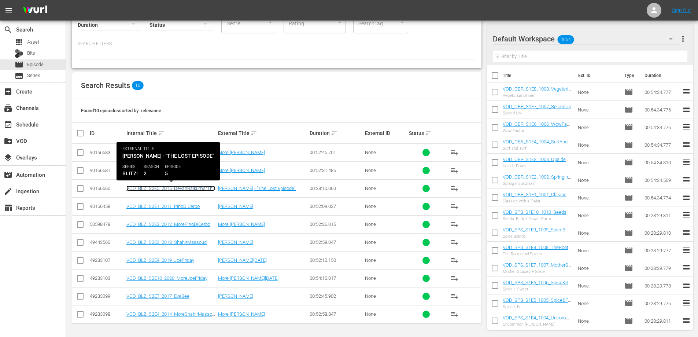
click at [206, 189] on link "VOD_BLZ_S2E5_2015_DevanRajkumarTheLostEpisode" at bounding box center [170, 190] width 89 height 11
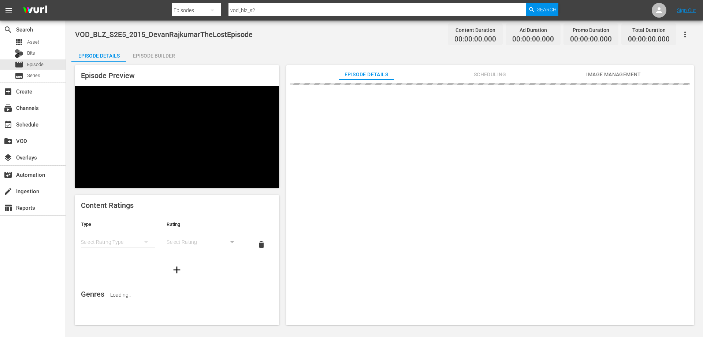
click at [162, 35] on span "VOD_BLZ_S2E5_2015_DevanRajkumarTheLostEpisode" at bounding box center [164, 34] width 178 height 9
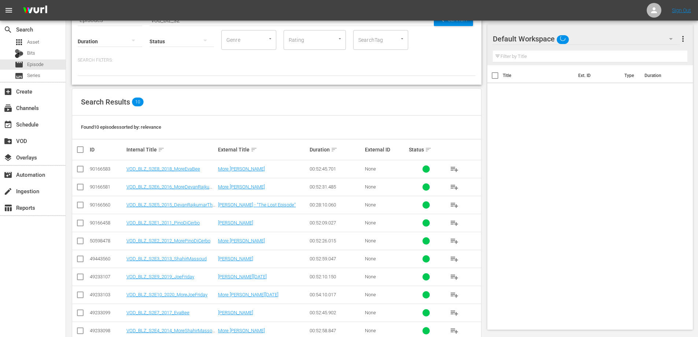
scroll to position [61, 0]
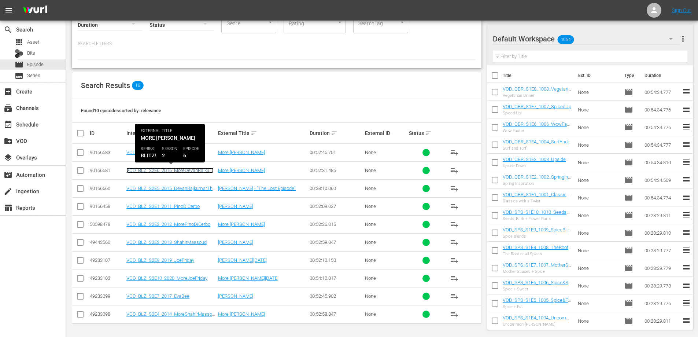
click at [203, 169] on link "VOD_BLZ_S2E6_2016_MoreDevanRajkumar" at bounding box center [169, 172] width 87 height 11
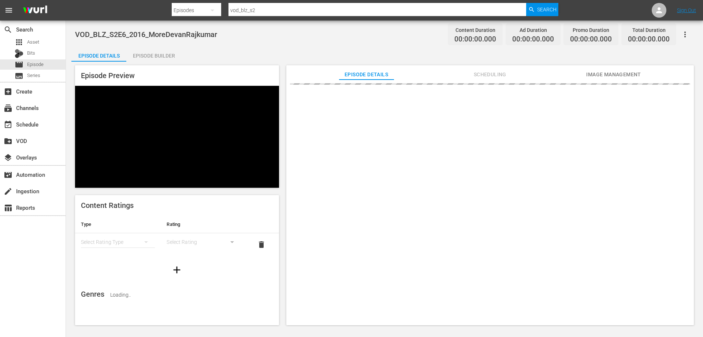
click at [111, 35] on span "VOD_BLZ_S2E6_2016_MoreDevanRajkumar" at bounding box center [146, 34] width 142 height 9
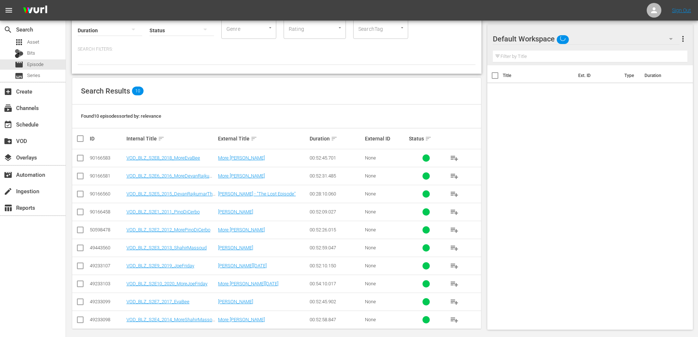
scroll to position [61, 0]
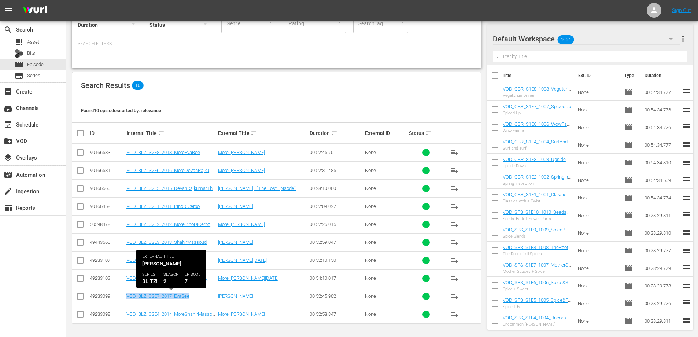
drag, startPoint x: 197, startPoint y: 295, endPoint x: 126, endPoint y: 298, distance: 71.1
click at [126, 298] on td "VOD_BLZ_S2E7_2017_EvaBee" at bounding box center [171, 296] width 92 height 18
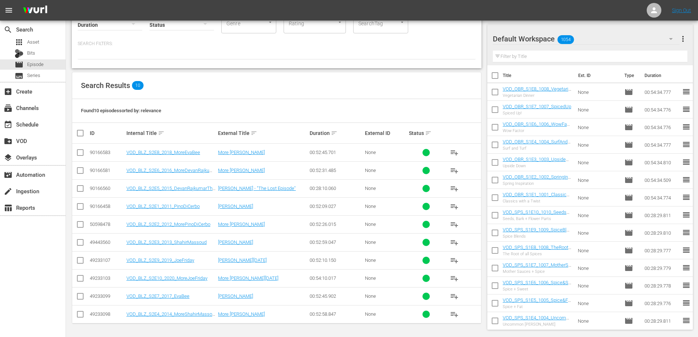
click at [202, 150] on div "VOD_BLZ_S2E8_2018_MoreEvaBee" at bounding box center [170, 151] width 89 height 5
drag, startPoint x: 206, startPoint y: 151, endPoint x: 125, endPoint y: 154, distance: 81.4
click at [125, 154] on tr "90166583 VOD_BLZ_S2E8_2018_MoreEvaBee More Eva Bee 00:52:45.701 None playlist_a…" at bounding box center [276, 153] width 409 height 18
click at [206, 146] on td "VOD_BLZ_S2E8_2018_MoreEvaBee" at bounding box center [171, 153] width 92 height 18
drag, startPoint x: 206, startPoint y: 149, endPoint x: 124, endPoint y: 154, distance: 81.8
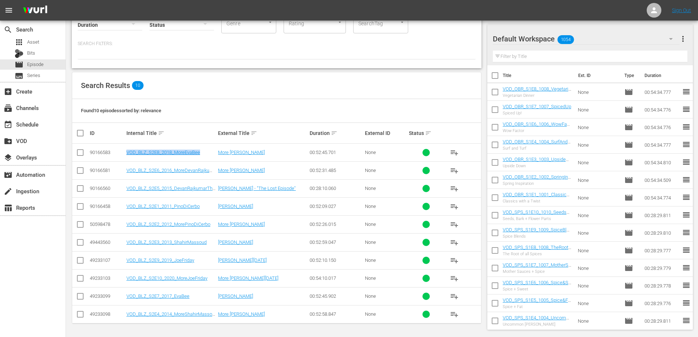
click at [124, 154] on tr "90166583 VOD_BLZ_S2E8_2018_MoreEvaBee More Eva Bee 00:52:45.701 None playlist_a…" at bounding box center [276, 153] width 409 height 18
click at [198, 108] on div "Found 10 episodes sorted by: relevance" at bounding box center [276, 111] width 409 height 24
drag, startPoint x: 199, startPoint y: 260, endPoint x: 122, endPoint y: 263, distance: 77.3
click at [122, 263] on tr "49233107 VOD_BLZ_S2E9_2019_JoeFriday Joe Friday 00:52:10.150 None playlist_add" at bounding box center [276, 260] width 409 height 18
drag, startPoint x: 210, startPoint y: 279, endPoint x: 123, endPoint y: 277, distance: 86.4
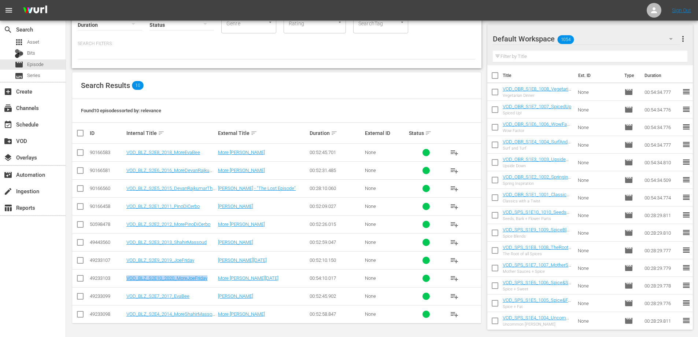
click at [123, 277] on tr "49233103 VOD_BLZ_S2E10_2020_MoreJoeFriday More Joe Friday 00:54:10.017 None pla…" at bounding box center [276, 278] width 409 height 18
click at [187, 120] on div "Found 10 episodes sorted by: relevance" at bounding box center [276, 111] width 409 height 24
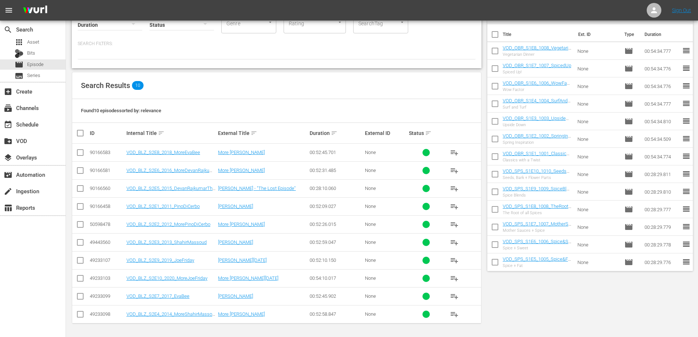
scroll to position [0, 0]
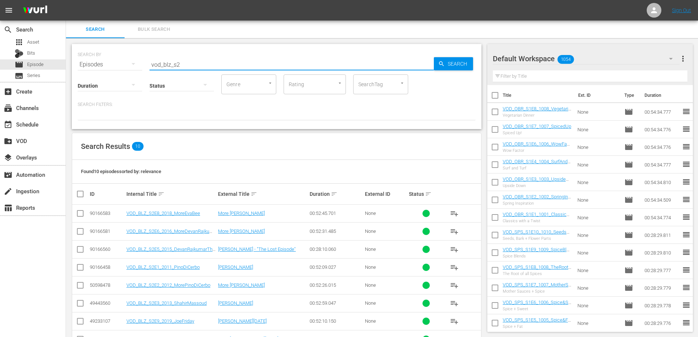
drag, startPoint x: 182, startPoint y: 66, endPoint x: 163, endPoint y: 66, distance: 19.8
click at [163, 66] on input "vod_blz_s2" at bounding box center [291, 65] width 284 height 18
type input "vod_sps_s1"
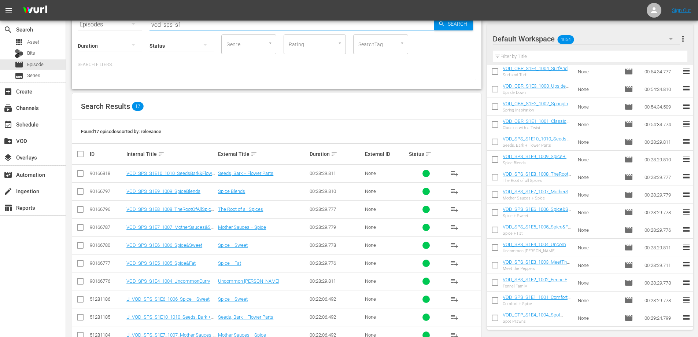
scroll to position [146, 0]
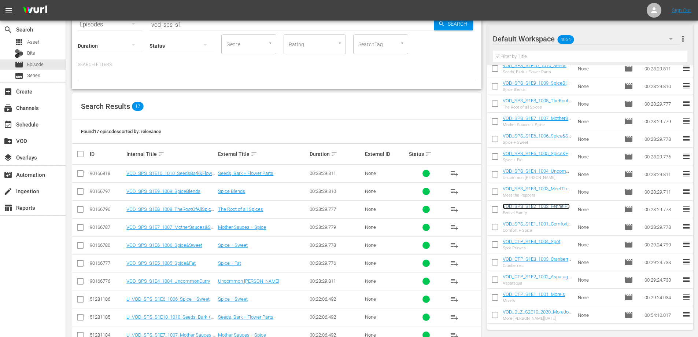
drag, startPoint x: 517, startPoint y: 209, endPoint x: 508, endPoint y: 205, distance: 10.0
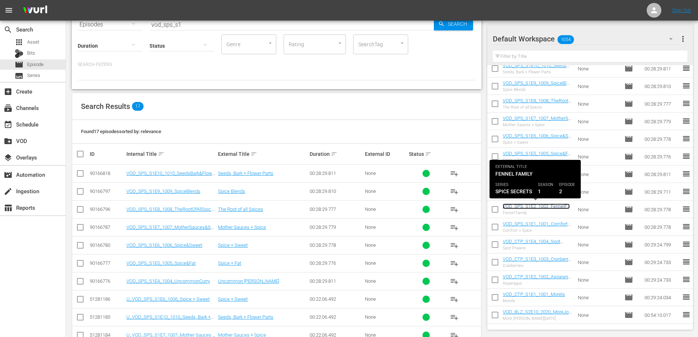
click at [520, 205] on link "VOD_SPS_S1E2_1002_FennelFamily" at bounding box center [535, 208] width 67 height 11
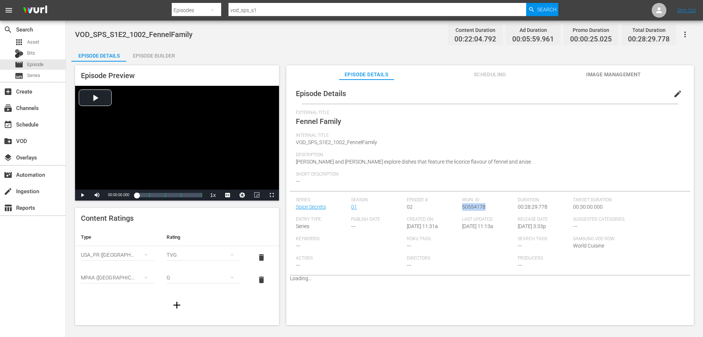
drag, startPoint x: 487, startPoint y: 207, endPoint x: 461, endPoint y: 209, distance: 26.4
click at [462, 209] on div "Wurl ID: 50554178" at bounding box center [490, 206] width 56 height 19
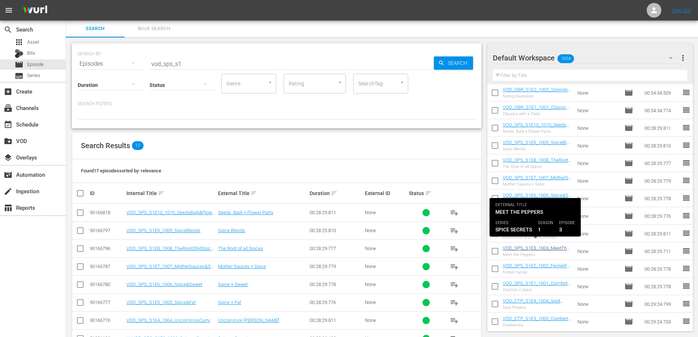
scroll to position [110, 0]
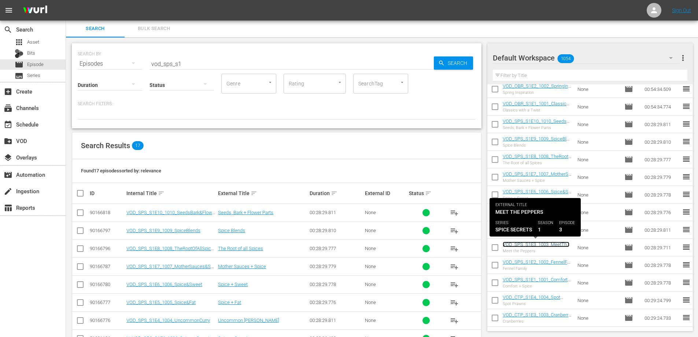
click at [529, 243] on link "VOD_SPS_S1E3_1003_MeetThePeppers" at bounding box center [535, 246] width 67 height 11
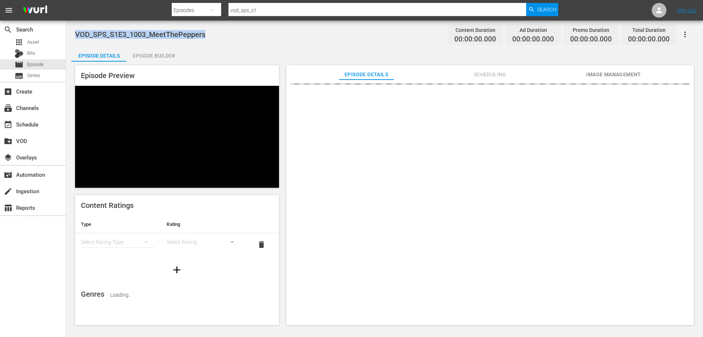
drag, startPoint x: 209, startPoint y: 34, endPoint x: 75, endPoint y: 38, distance: 134.1
click at [75, 38] on div "VOD_SPS_S1E3_1003_MeetThePeppers Content Duration 00:00:00.000 Ad Duration 00:0…" at bounding box center [384, 34] width 619 height 16
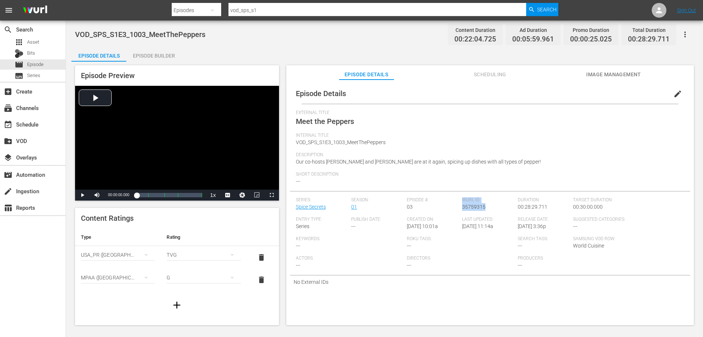
drag, startPoint x: 483, startPoint y: 207, endPoint x: 457, endPoint y: 207, distance: 26.4
click at [457, 207] on div "Series: Spice Secrets Season: 01 Episode #: 03 Wurl ID: 35759315 Duration: 00:2…" at bounding box center [490, 236] width 389 height 78
click at [492, 207] on div "Wurl ID: 35759315" at bounding box center [490, 206] width 56 height 19
drag, startPoint x: 490, startPoint y: 207, endPoint x: 461, endPoint y: 210, distance: 29.1
click at [462, 210] on div "Wurl ID: 35759315" at bounding box center [490, 206] width 56 height 19
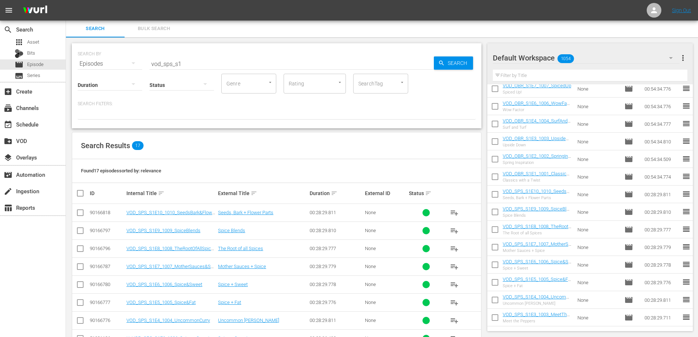
scroll to position [110, 0]
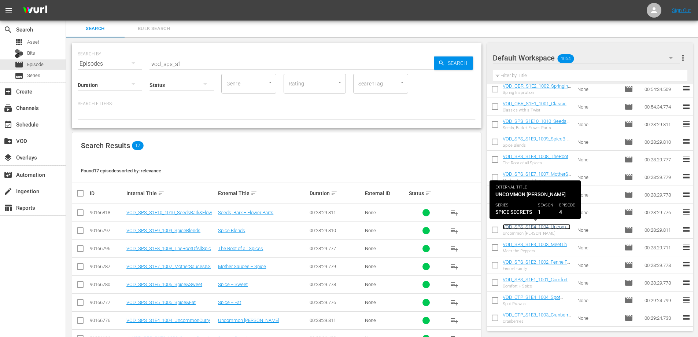
click at [542, 227] on link "VOD_SPS_S1E4_1004_UncommonCurry" at bounding box center [536, 229] width 68 height 11
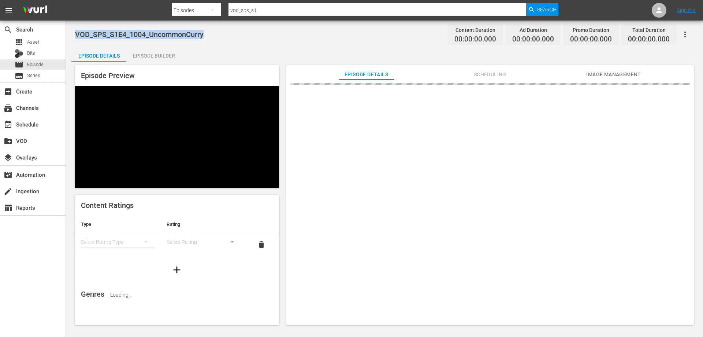
drag, startPoint x: 211, startPoint y: 34, endPoint x: 74, endPoint y: 36, distance: 137.0
click at [74, 36] on div "VOD_SPS_S1E4_1004_UncommonCurry Content Duration 00:00:00.000 Ad Duration 00:00…" at bounding box center [384, 173] width 637 height 305
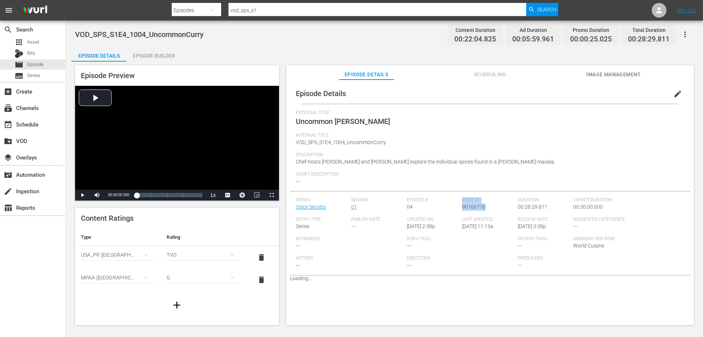
drag, startPoint x: 486, startPoint y: 205, endPoint x: 459, endPoint y: 207, distance: 27.9
click at [459, 207] on div "Series: Spice Secrets Season: 01 Episode #: 04 Wurl ID: 90166776 Duration: 00:2…" at bounding box center [490, 236] width 389 height 78
click at [482, 209] on span "90166776" at bounding box center [473, 207] width 23 height 6
drag, startPoint x: 485, startPoint y: 208, endPoint x: 460, endPoint y: 210, distance: 25.0
click at [460, 210] on div "Series: Spice Secrets Season: 01 Episode #: 04 Wurl ID: 90166776 Duration: 00:2…" at bounding box center [490, 236] width 389 height 78
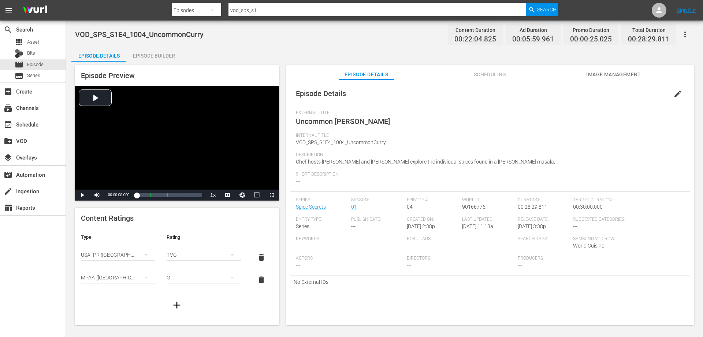
click at [480, 228] on span "9/15/25 @ 11:13a" at bounding box center [477, 226] width 31 height 6
click at [474, 208] on span "90166776" at bounding box center [473, 207] width 23 height 6
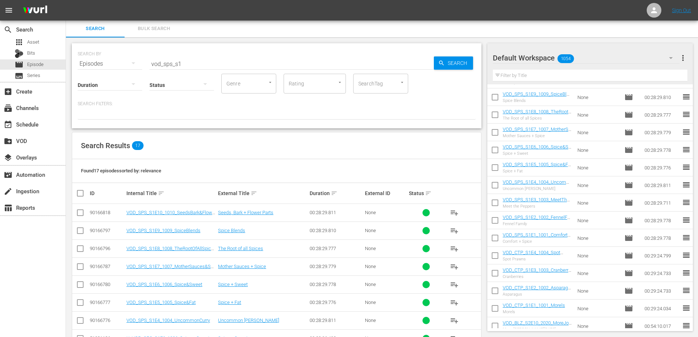
scroll to position [110, 0]
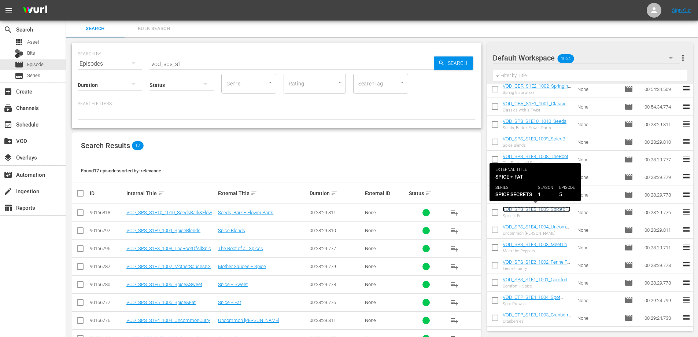
click at [526, 206] on link "VOD_SPS_S1E5_1005_Spice&Fat" at bounding box center [536, 211] width 68 height 11
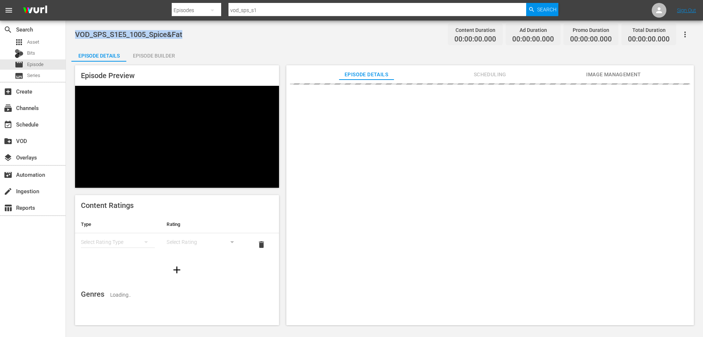
drag, startPoint x: 191, startPoint y: 34, endPoint x: 72, endPoint y: 36, distance: 119.4
click at [72, 36] on div "VOD_SPS_S1E5_1005_Spice&Fat Content Duration 00:00:00.000 Ad Duration 00:00:00.…" at bounding box center [384, 173] width 637 height 305
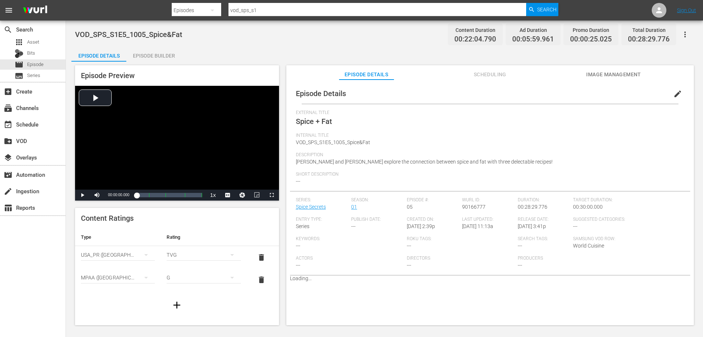
drag, startPoint x: 352, startPoint y: 164, endPoint x: 474, endPoint y: 237, distance: 141.4
click at [353, 164] on span "Jasmin Ibrahim and Shahir Massoud explore the connection between spice and fat …" at bounding box center [424, 162] width 257 height 6
click at [479, 207] on span "90166777" at bounding box center [473, 207] width 23 height 6
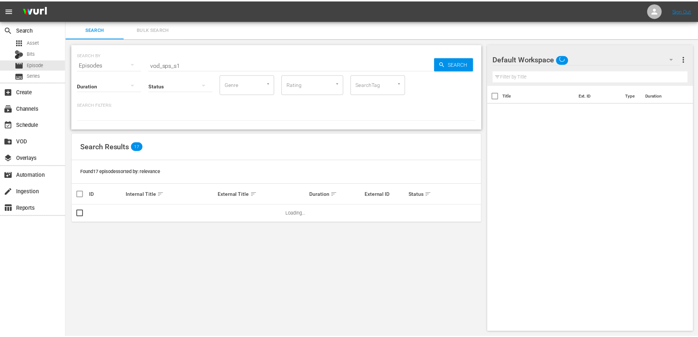
scroll to position [1, 0]
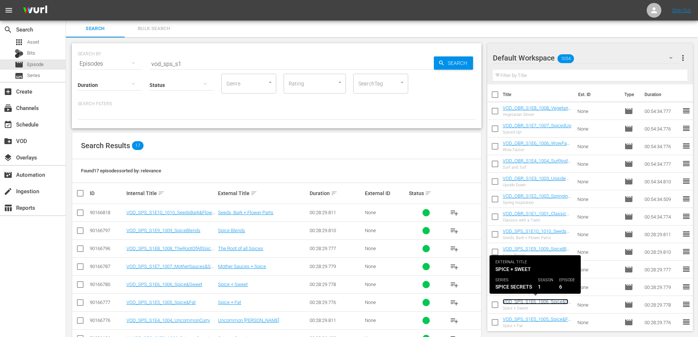
click at [537, 303] on link "VOD_SPS_S1E6_1006_Spice&Sweet" at bounding box center [535, 303] width 66 height 11
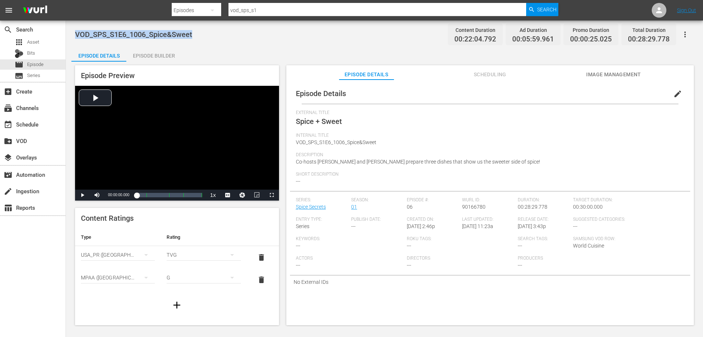
drag, startPoint x: 204, startPoint y: 32, endPoint x: 75, endPoint y: 36, distance: 129.0
click at [75, 36] on div "VOD_SPS_S1E6_1006_Spice&Sweet Content Duration 00:22:04.792 Ad Duration 00:05:5…" at bounding box center [384, 173] width 637 height 305
click at [429, 167] on div "Description Co-hosts Jasmin Ibrahim and Shahir Massoud prepare three dishes tha…" at bounding box center [490, 161] width 389 height 19
click at [476, 206] on span "90166780" at bounding box center [473, 207] width 23 height 6
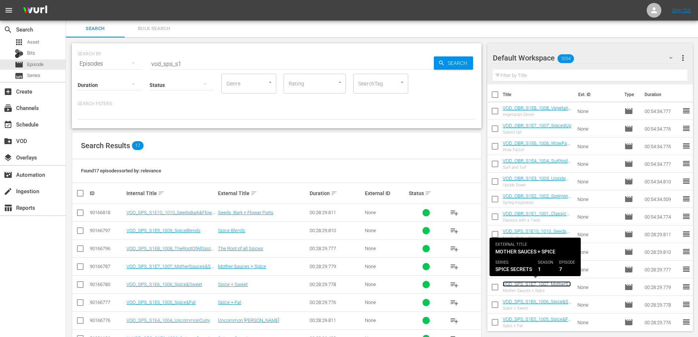
click at [531, 282] on link "VOD_SPS_S1E7_1007_MotherSauces&Spice" at bounding box center [536, 286] width 68 height 11
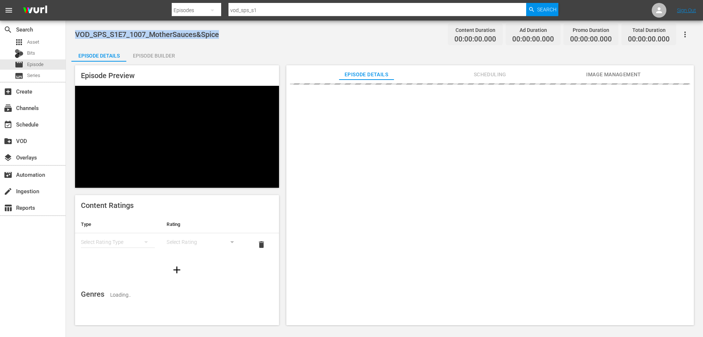
drag, startPoint x: 224, startPoint y: 33, endPoint x: 77, endPoint y: 34, distance: 147.2
click at [77, 34] on div "VOD_SPS_S1E7_1007_MotherSauces&Spice Content Duration 00:00:00.000 Ad Duration …" at bounding box center [384, 34] width 619 height 16
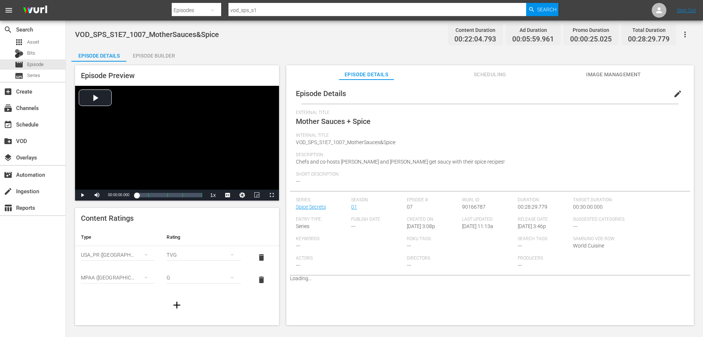
click at [464, 206] on span "90166787" at bounding box center [473, 207] width 23 height 6
click at [467, 206] on span "90166787" at bounding box center [473, 207] width 23 height 6
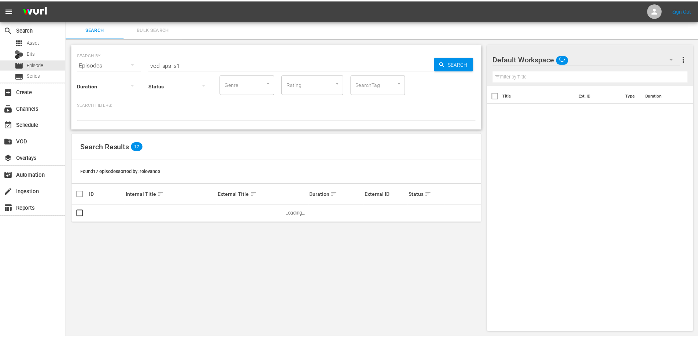
scroll to position [1, 0]
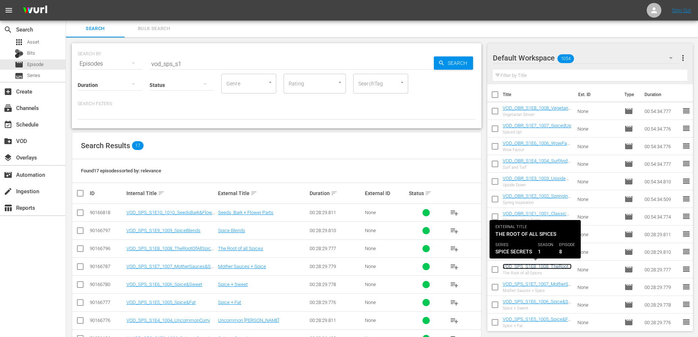
click at [528, 264] on link "VOD_SPS_S1E8_1008_TheRootOfAllSpices" at bounding box center [536, 268] width 69 height 11
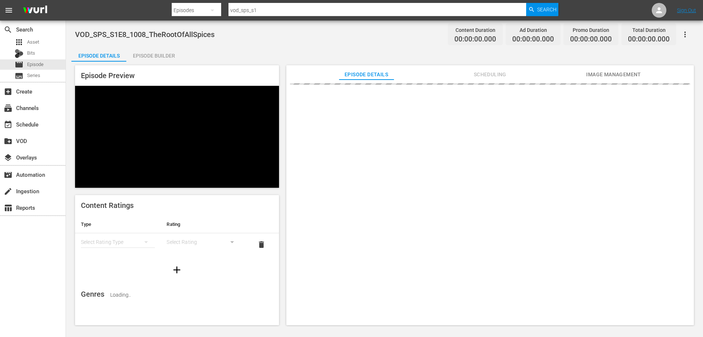
click at [184, 29] on div "VOD_SPS_S1E8_1008_TheRootOfAllSpices Content Duration 00:00:00.000 Ad Duration …" at bounding box center [384, 34] width 619 height 16
click at [180, 33] on span "VOD_SPS_S1E8_1008_TheRootOfAllSpices" at bounding box center [145, 34] width 140 height 9
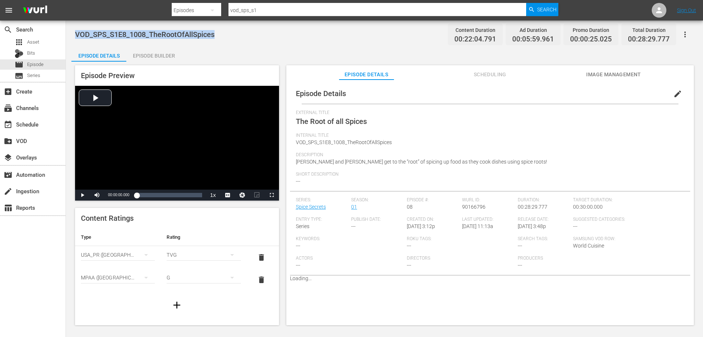
click at [472, 206] on span "90166796" at bounding box center [473, 207] width 23 height 6
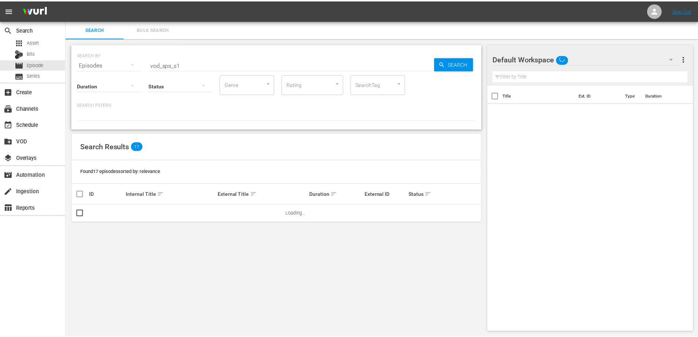
scroll to position [1, 0]
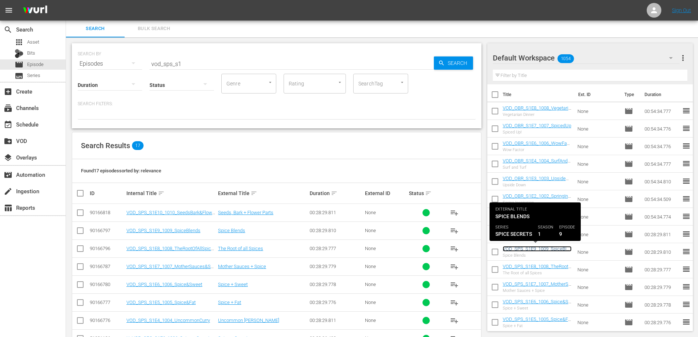
click at [534, 248] on link "VOD_SPS_S1E9_1009_SpiceBlends" at bounding box center [536, 251] width 69 height 11
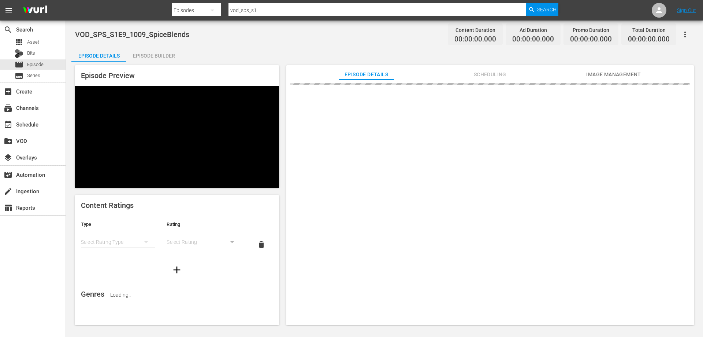
click at [175, 35] on span "VOD_SPS_S1E9_1009_SpiceBlends" at bounding box center [132, 34] width 114 height 9
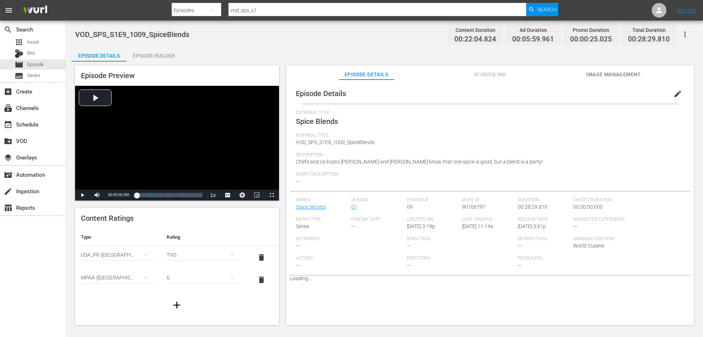
click at [467, 204] on span "90166797" at bounding box center [473, 207] width 23 height 6
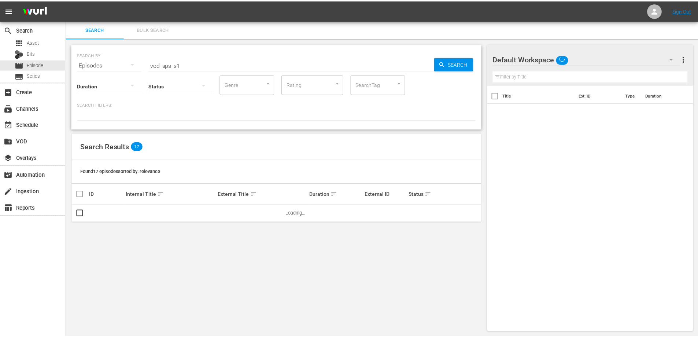
scroll to position [1, 0]
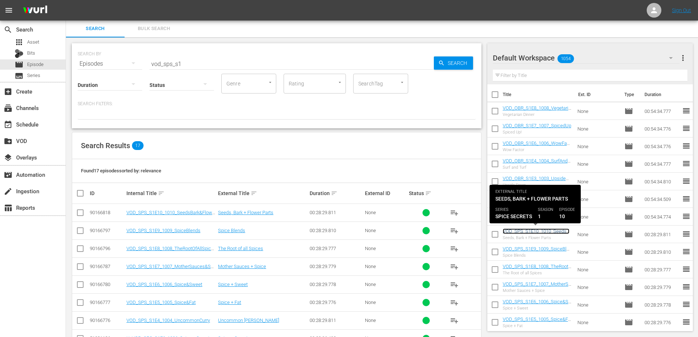
click at [534, 230] on link "VOD_SPS_S1E10_1010_SeedsBark&FlowerParts" at bounding box center [535, 233] width 67 height 11
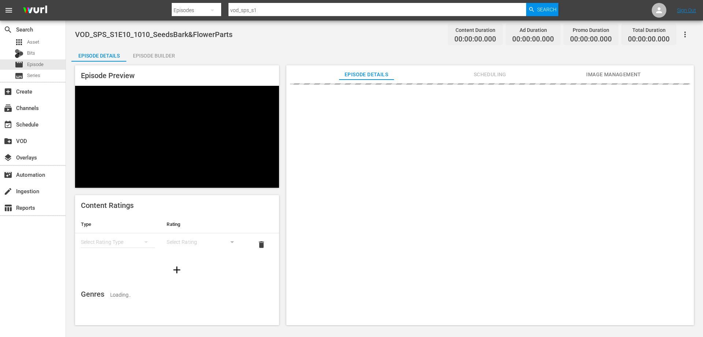
click at [149, 36] on span "VOD_SPS_S1E10_1010_SeedsBark&FlowerParts" at bounding box center [153, 34] width 157 height 9
click at [190, 39] on div "VOD_SPS_S1E10_1010_SeedsBark&FlowerParts Content Duration 00:00:00.000 Ad Durat…" at bounding box center [384, 34] width 619 height 16
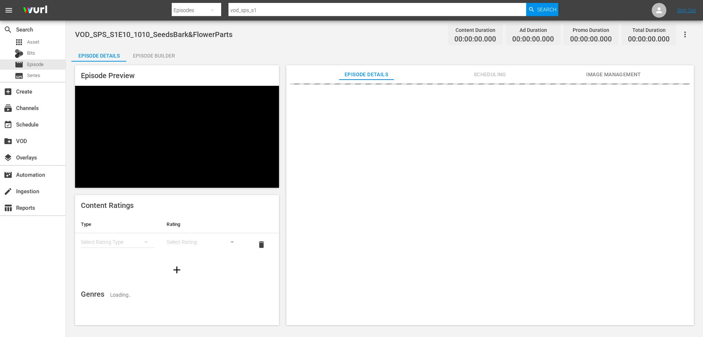
click at [191, 35] on span "VOD_SPS_S1E10_1010_SeedsBark&FlowerParts" at bounding box center [153, 34] width 157 height 9
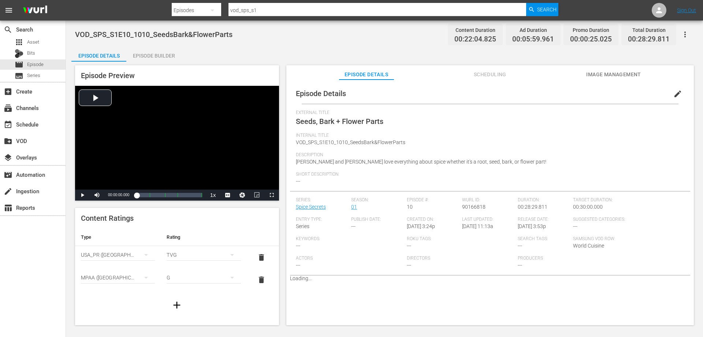
click at [347, 142] on span "VOD_SPS_S1E10_1010_SeedsBark&FlowerParts" at bounding box center [351, 142] width 110 height 6
click at [435, 149] on div "Internal Title VOD_SPS_S1E10_1010_SeedsBark&FlowerParts" at bounding box center [490, 142] width 389 height 19
click at [382, 142] on span "VOD_SPS_S1E10_1010_SeedsBark&FlowerParts" at bounding box center [351, 142] width 110 height 6
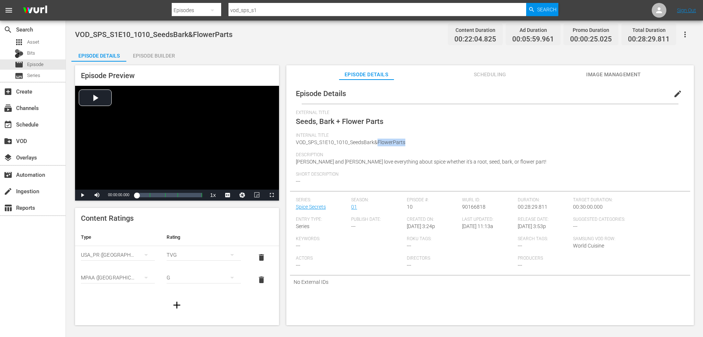
click at [382, 142] on span "VOD_SPS_S1E10_1010_SeedsBark&FlowerParts" at bounding box center [351, 142] width 110 height 6
drag, startPoint x: 494, startPoint y: 222, endPoint x: 487, endPoint y: 216, distance: 8.8
click at [494, 222] on div "Last Updated: 9/15/25 @ 11:13a" at bounding box center [490, 225] width 56 height 19
click at [471, 207] on span "90166818" at bounding box center [473, 207] width 23 height 6
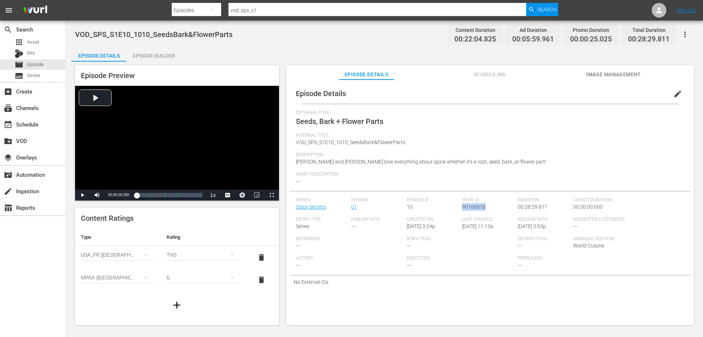
click at [471, 207] on span "90166818" at bounding box center [473, 207] width 23 height 6
click at [519, 147] on div "Internal Title VOD_SPS_S1E10_1010_SeedsBark&FlowerParts" at bounding box center [490, 142] width 389 height 19
click at [475, 207] on span "90166818" at bounding box center [473, 207] width 23 height 6
click at [246, 37] on div "VOD_SPS_S1E10_1010_SeedsBark&FlowerParts Content Duration 00:22:04.825 Ad Durat…" at bounding box center [384, 34] width 619 height 16
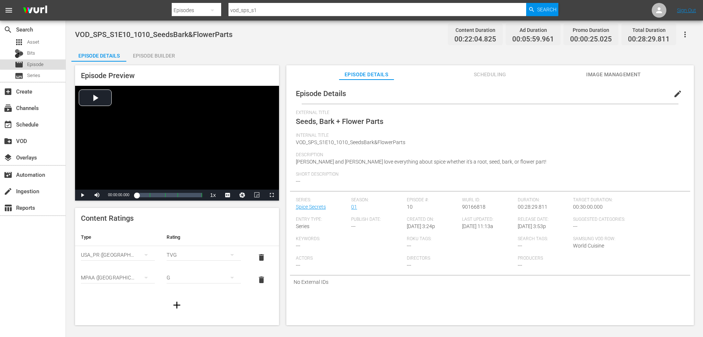
click at [34, 64] on span "Episode" at bounding box center [35, 64] width 16 height 7
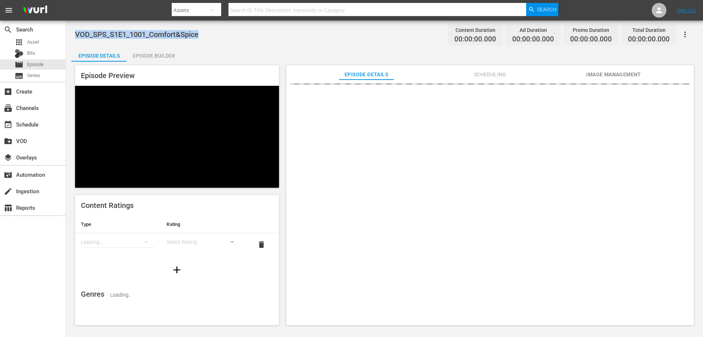
drag, startPoint x: 175, startPoint y: 35, endPoint x: 76, endPoint y: 35, distance: 98.9
click at [76, 35] on div "VOD_SPS_S1E1_1001_Comfort&Spice Content Duration 00:00:00.000 Ad Duration 00:00…" at bounding box center [384, 34] width 619 height 16
copy span "VOD_SPS_S1E1_1001_Comfort&Spice"
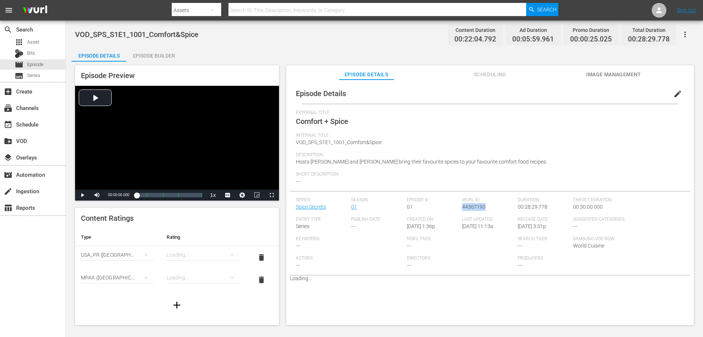
drag, startPoint x: 488, startPoint y: 207, endPoint x: 461, endPoint y: 210, distance: 27.3
click at [462, 210] on div "Wurl ID: 44367193" at bounding box center [490, 206] width 56 height 19
copy span "44367193"
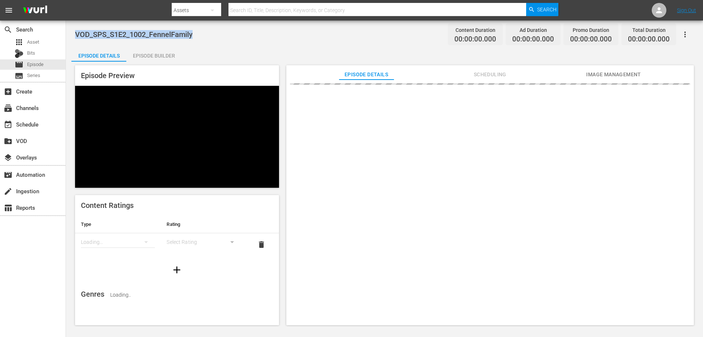
drag, startPoint x: 193, startPoint y: 36, endPoint x: 73, endPoint y: 38, distance: 119.8
click at [73, 38] on div "VOD_SPS_S1E2_1002_FennelFamily Content Duration 00:00:00.000 Ad Duration 00:00:…" at bounding box center [384, 173] width 637 height 305
copy span "VOD_SPS_S1E2_1002_FennelFamily"
click at [204, 36] on div "VOD_SPS_S1E2_1002_FennelFamily Content Duration 00:00:00.000 Ad Duration 00:00:…" at bounding box center [384, 34] width 619 height 16
drag, startPoint x: 197, startPoint y: 34, endPoint x: 71, endPoint y: 40, distance: 126.5
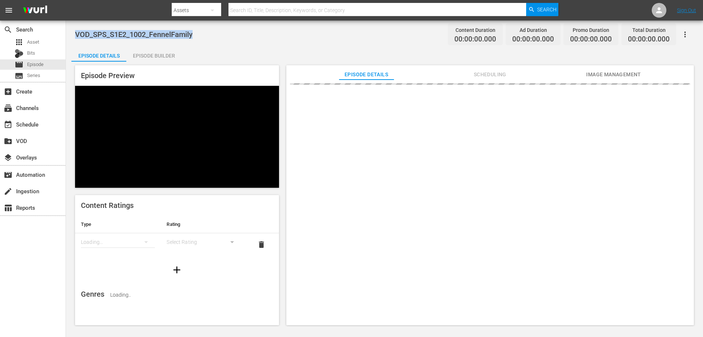
click at [71, 40] on div "VOD_SPS_S1E2_1002_FennelFamily Content Duration 00:00:00.000 Ad Duration 00:00:…" at bounding box center [384, 173] width 637 height 305
copy span "VOD_SPS_S1E2_1002_FennelFamily"
click at [346, 38] on div "VOD_SPS_S1E2_1002_FennelFamily Content Duration 00:00:00.000 Ad Duration 00:00:…" at bounding box center [384, 34] width 619 height 16
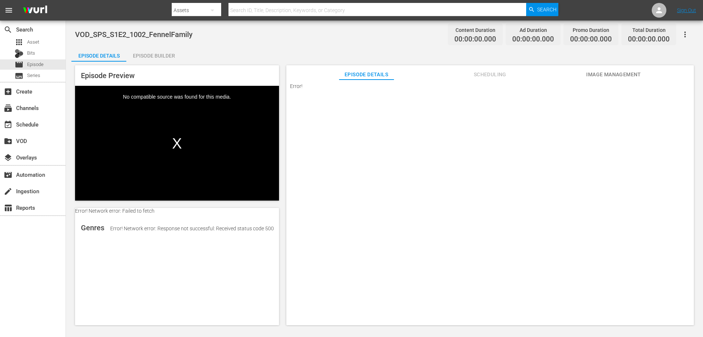
click at [110, 56] on div "Episode Details" at bounding box center [98, 56] width 55 height 18
